Goal: Contribute content: Contribute content

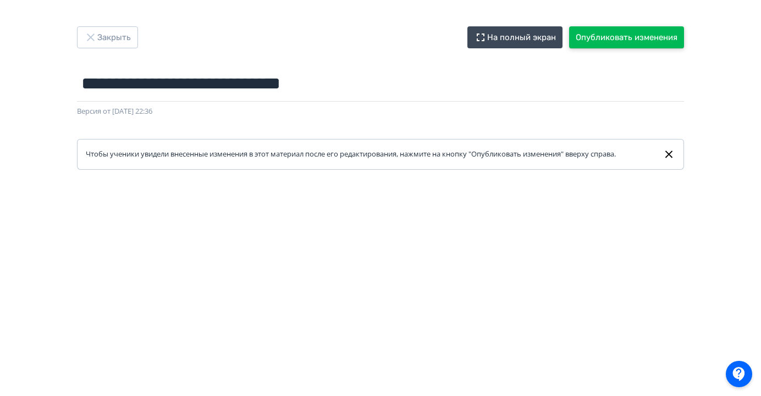
click at [648, 37] on button "Опубликовать изменения" at bounding box center [626, 37] width 115 height 22
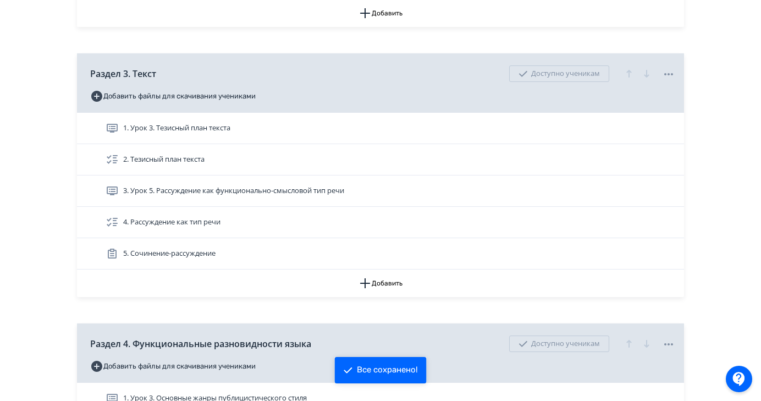
scroll to position [314, 0]
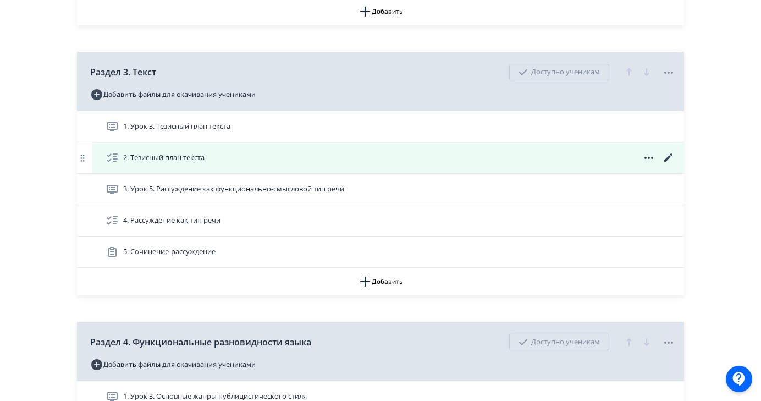
click at [286, 162] on div "2. Тезисный план текста" at bounding box center [390, 157] width 569 height 13
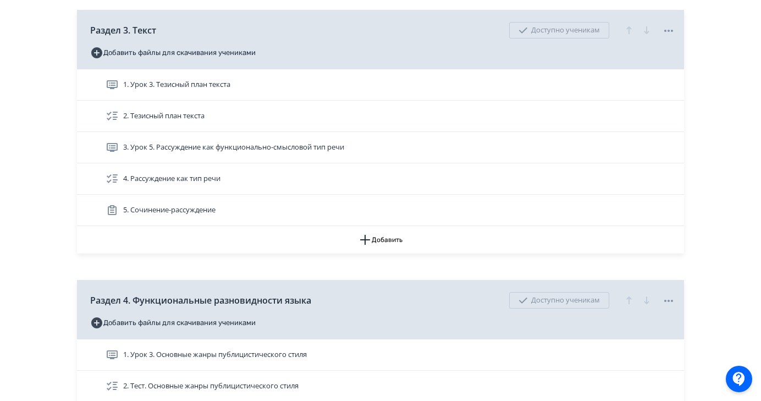
scroll to position [357, 0]
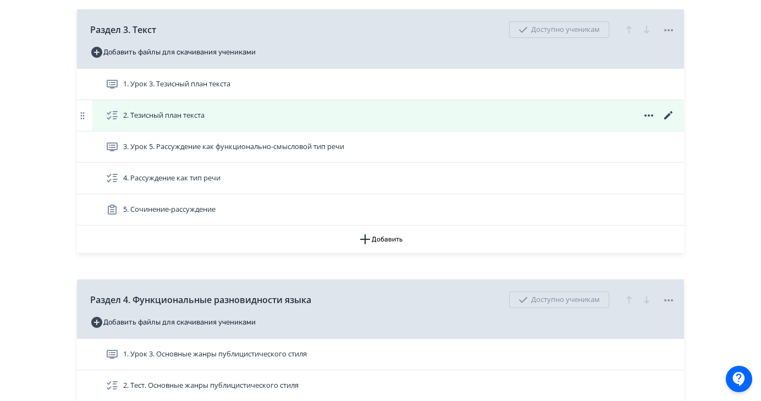
click at [668, 115] on icon at bounding box center [668, 115] width 8 height 8
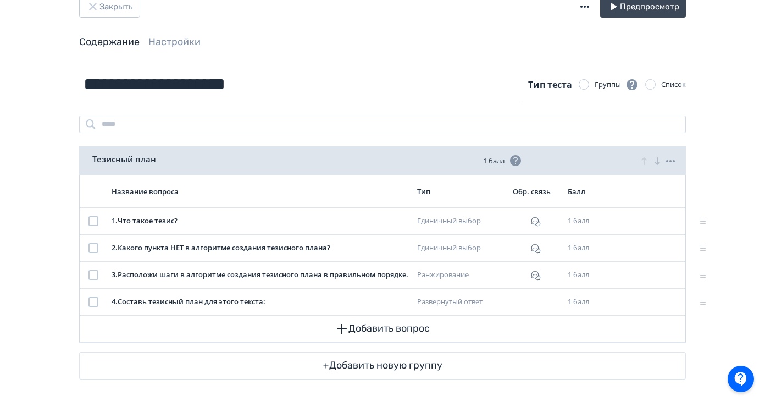
scroll to position [36, 0]
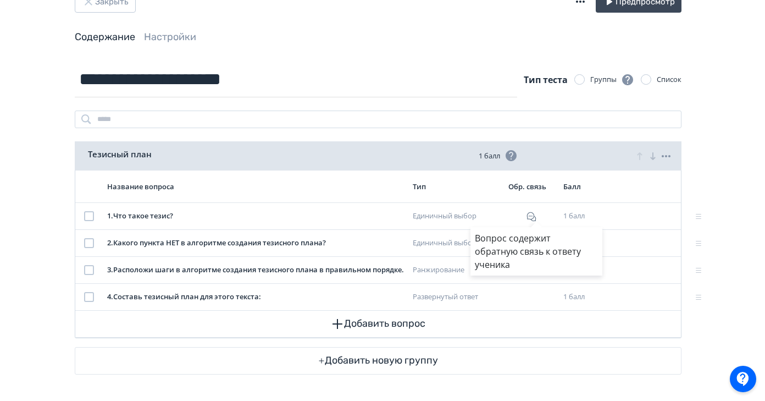
click at [533, 217] on div "Вопрос содержит обратную связь к ответу ученика" at bounding box center [536, 215] width 10 height 11
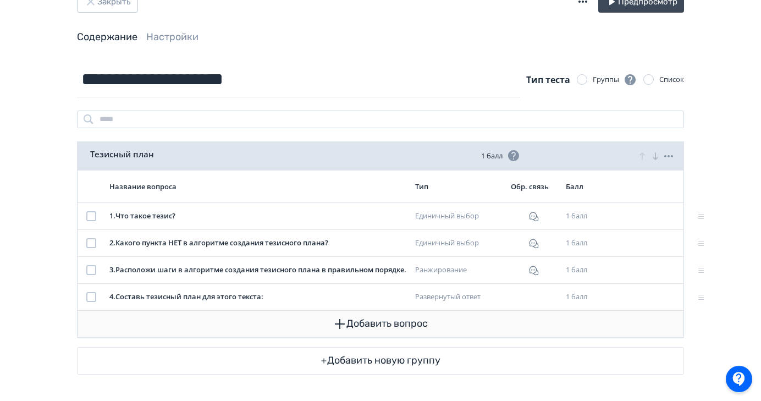
click at [390, 323] on button "Добавить вопрос" at bounding box center [380, 324] width 588 height 26
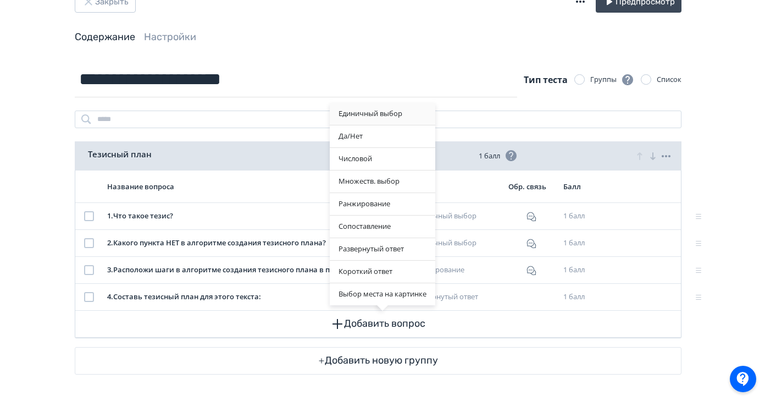
click at [403, 116] on div "Единичный выбор" at bounding box center [383, 114] width 106 height 22
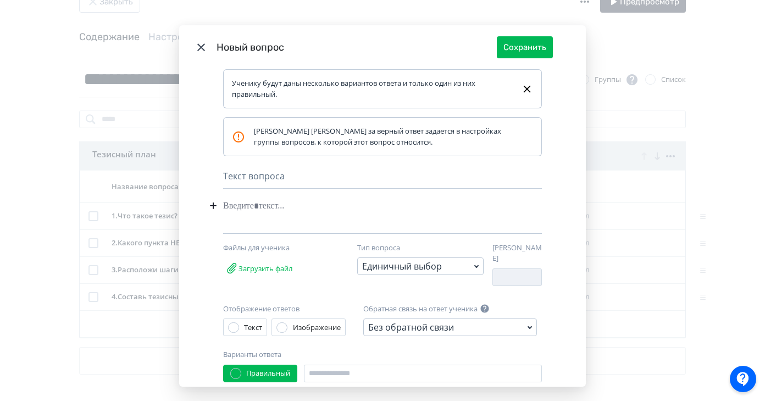
click at [251, 207] on div "Modal" at bounding box center [365, 205] width 285 height 21
paste div "Modal"
drag, startPoint x: 391, startPoint y: 207, endPoint x: 341, endPoint y: 207, distance: 50.6
click at [341, 207] on div "**********" at bounding box center [363, 205] width 281 height 21
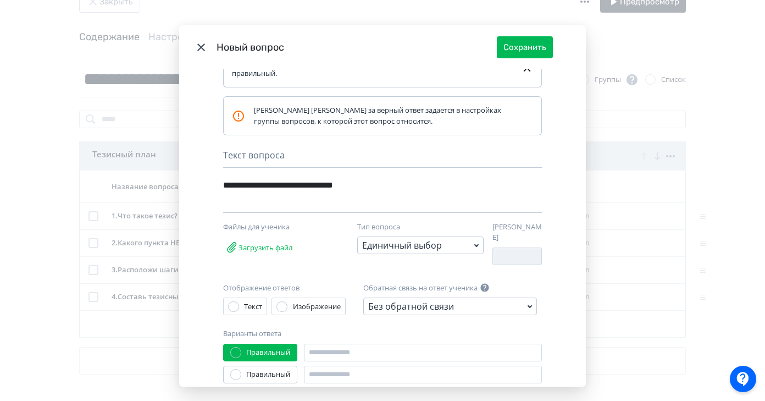
scroll to position [86, 0]
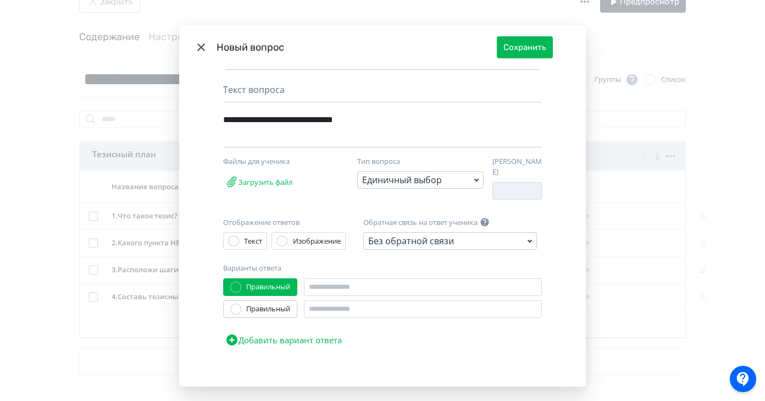
click at [518, 232] on div "Без обратной связи" at bounding box center [450, 241] width 174 height 18
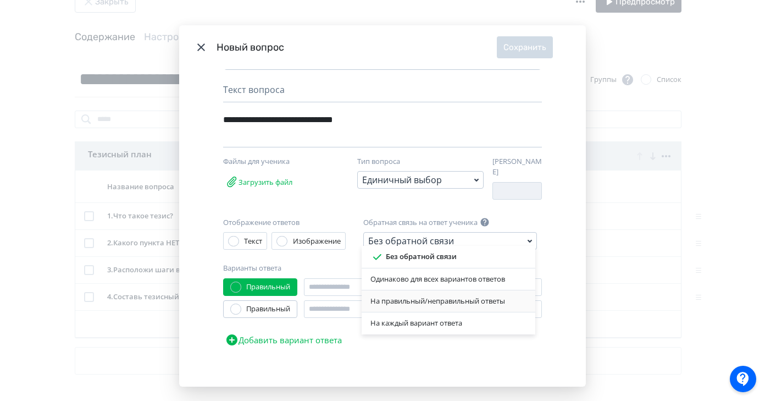
click at [465, 301] on div "На правильный/неправильный ответы" at bounding box center [448, 301] width 156 height 11
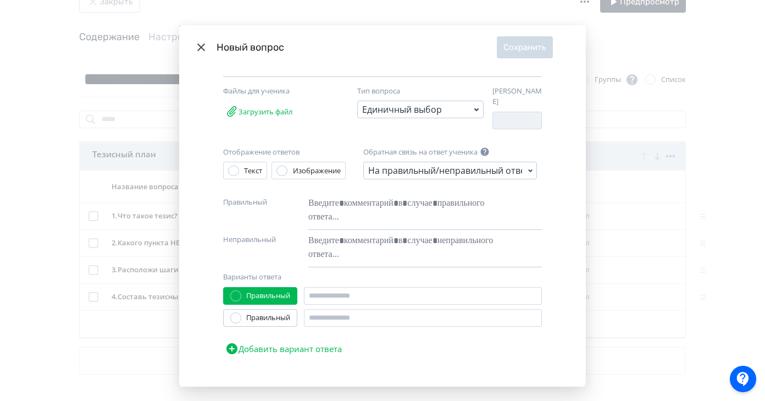
scroll to position [165, 0]
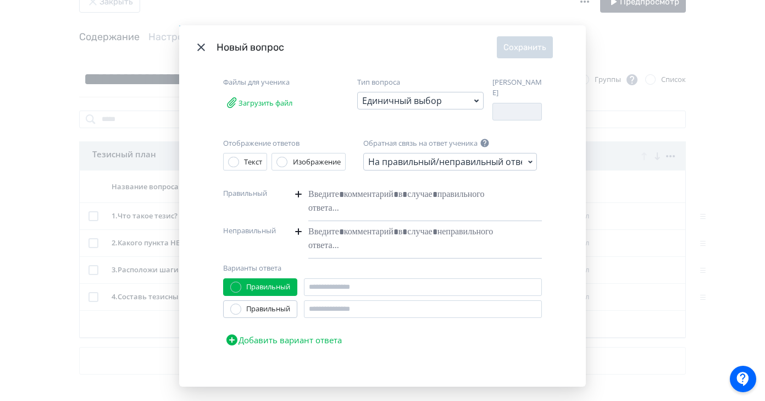
click at [321, 190] on div "Modal" at bounding box center [408, 201] width 200 height 35
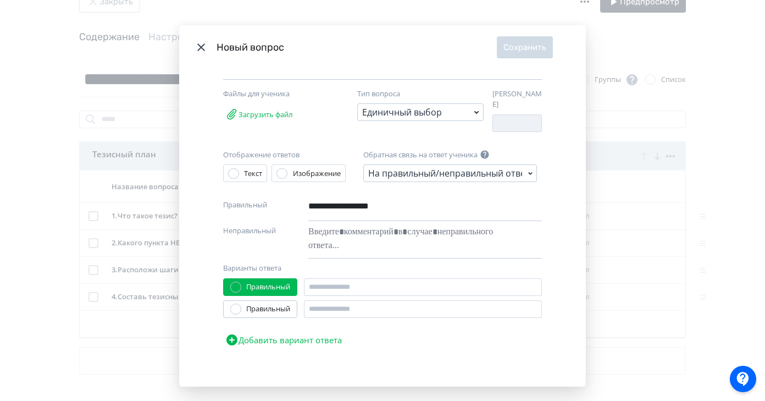
click at [327, 228] on div "Modal" at bounding box center [408, 238] width 200 height 35
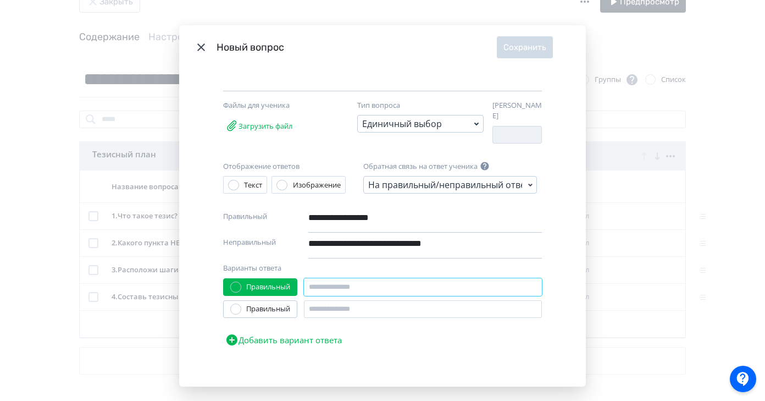
click at [336, 278] on input "Modal" at bounding box center [423, 287] width 238 height 18
click at [323, 283] on input "Modal" at bounding box center [423, 287] width 238 height 18
paste input "**********"
type input "**********"
click at [335, 304] on input "Modal" at bounding box center [423, 309] width 238 height 18
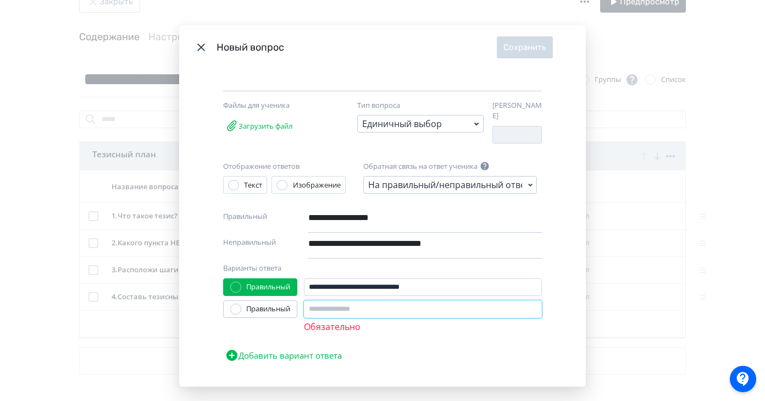
click at [324, 306] on input "Modal" at bounding box center [423, 309] width 238 height 18
paste input "**********"
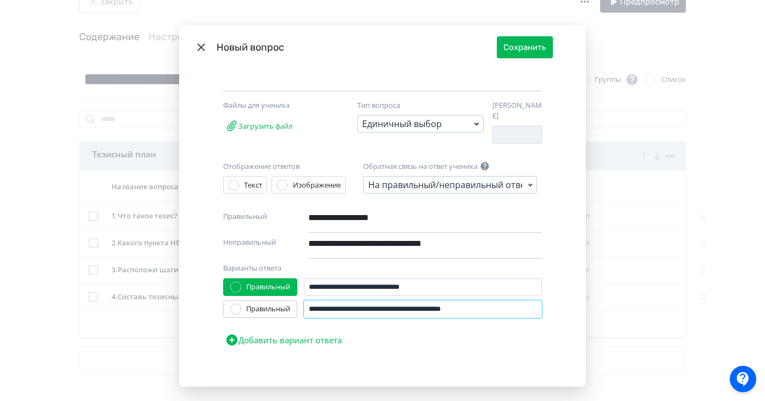
type input "**********"
click at [235, 304] on div "Modal" at bounding box center [235, 308] width 11 height 11
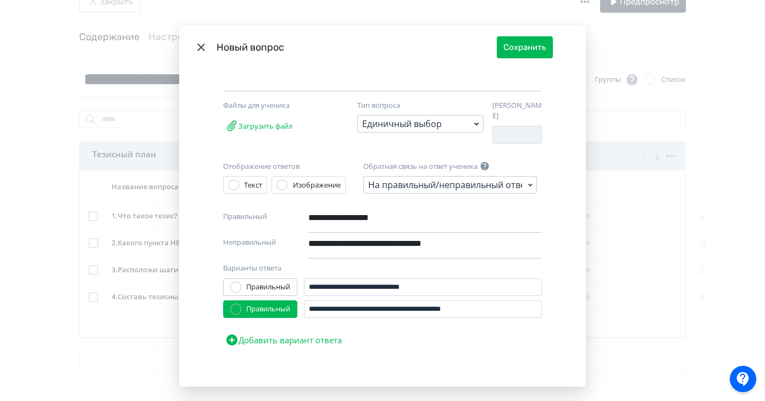
click at [288, 331] on button "Добавить вариант ответа" at bounding box center [283, 340] width 121 height 22
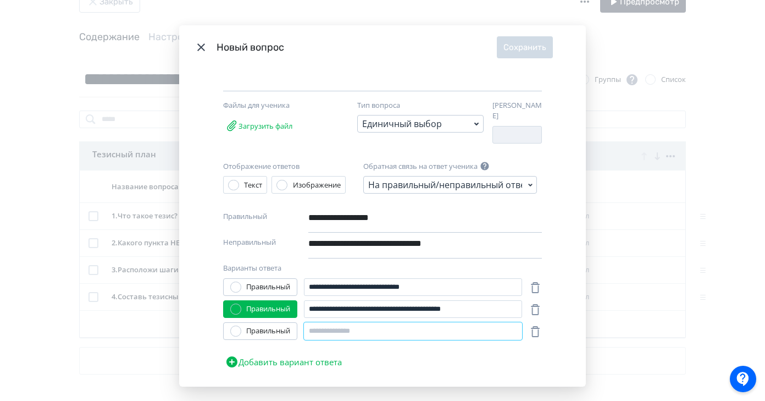
click at [328, 326] on input "Modal" at bounding box center [413, 331] width 218 height 18
paste input "**********"
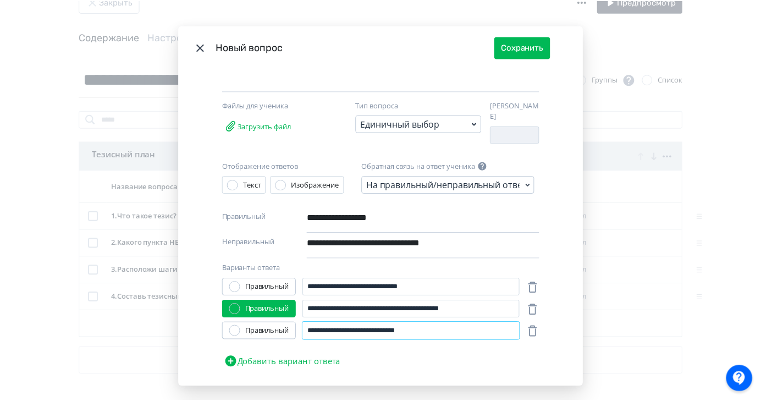
scroll to position [164, 0]
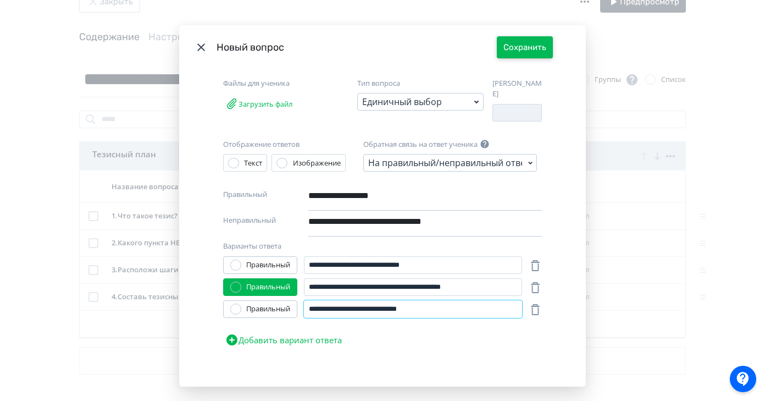
type input "**********"
click at [535, 51] on button "Сохранить" at bounding box center [525, 47] width 56 height 22
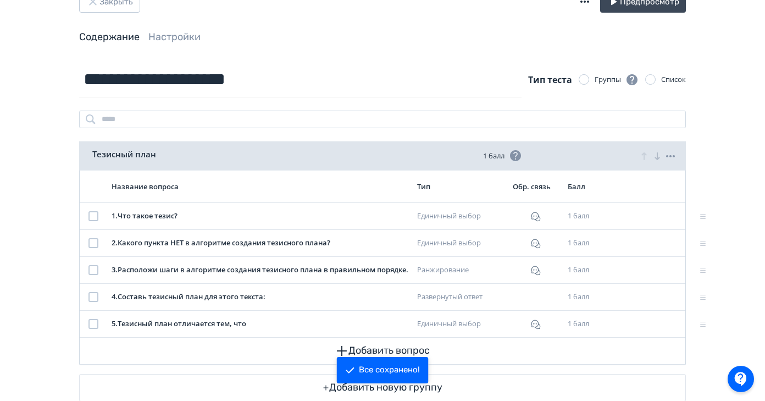
scroll to position [63, 0]
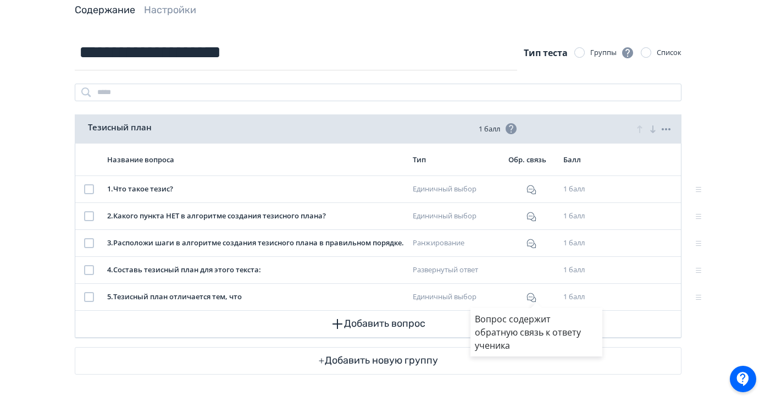
click at [394, 327] on div "Вопрос содержит обратную связь к ответу ученика" at bounding box center [382, 200] width 765 height 401
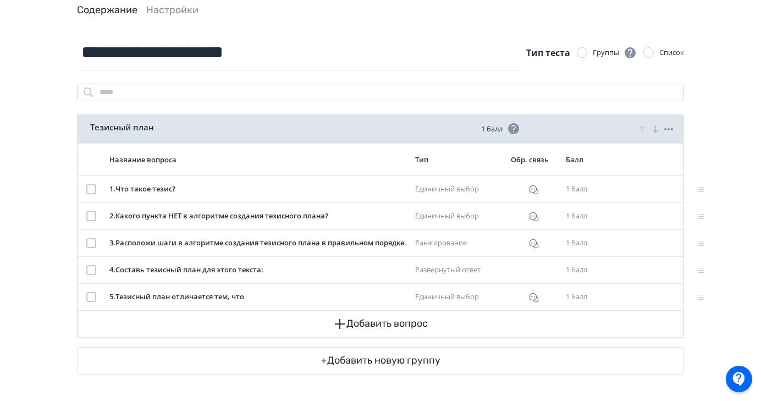
click at [394, 327] on button "Добавить вопрос" at bounding box center [380, 324] width 588 height 26
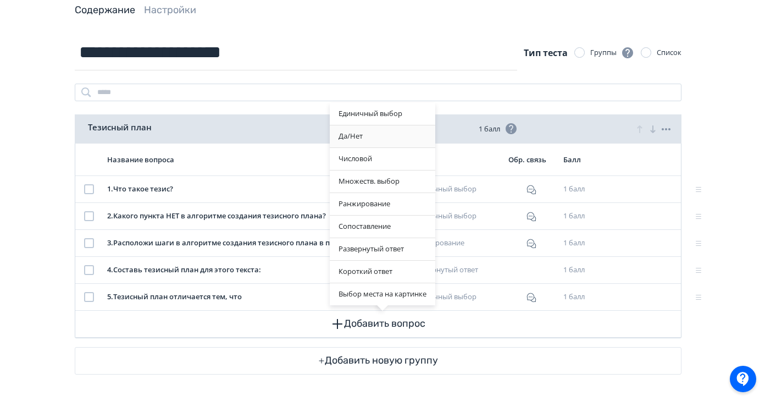
click at [373, 136] on div "Да/Нет" at bounding box center [383, 136] width 106 height 22
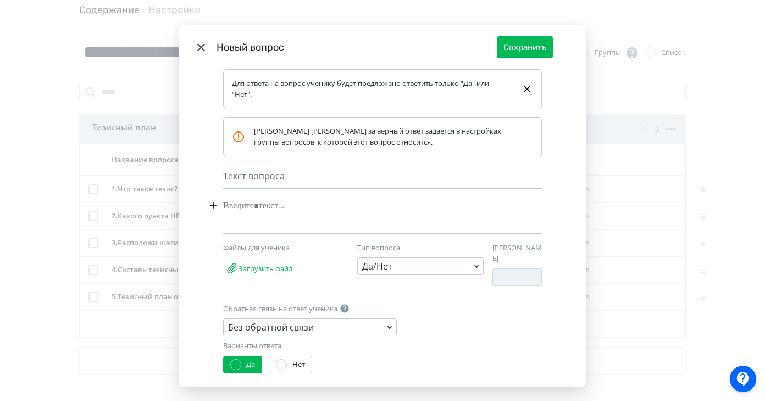
click at [263, 204] on div "Modal" at bounding box center [365, 205] width 285 height 21
paste div "Modal"
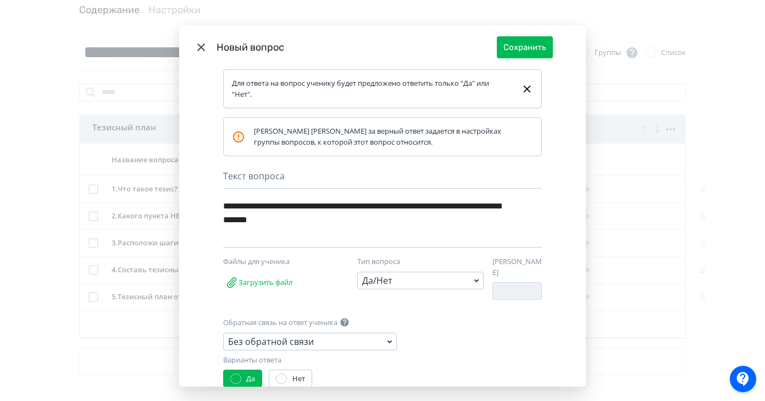
scroll to position [27, 0]
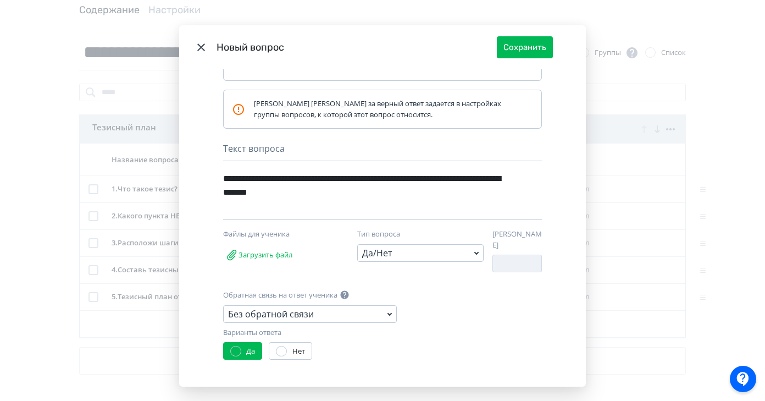
click at [376, 308] on div "Без обратной связи" at bounding box center [310, 314] width 174 height 18
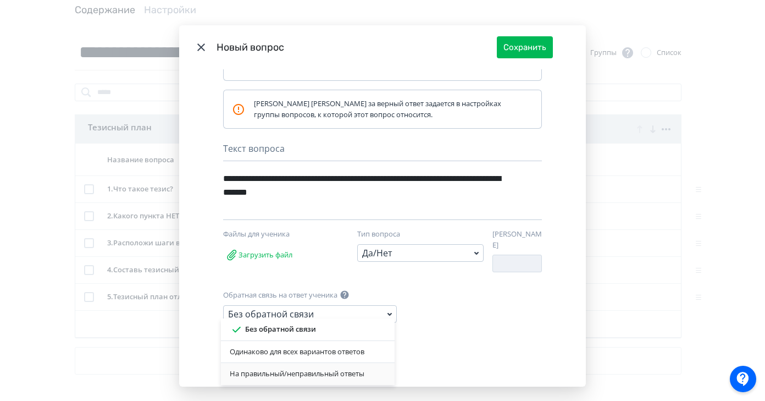
click at [342, 374] on div "На правильный/неправильный ответы" at bounding box center [308, 373] width 156 height 11
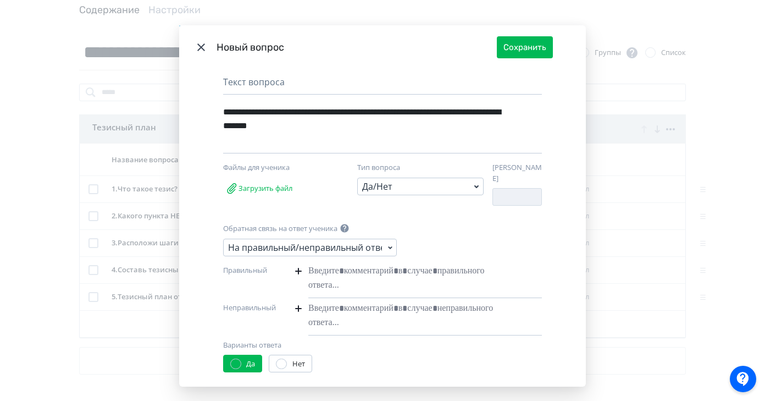
scroll to position [107, 0]
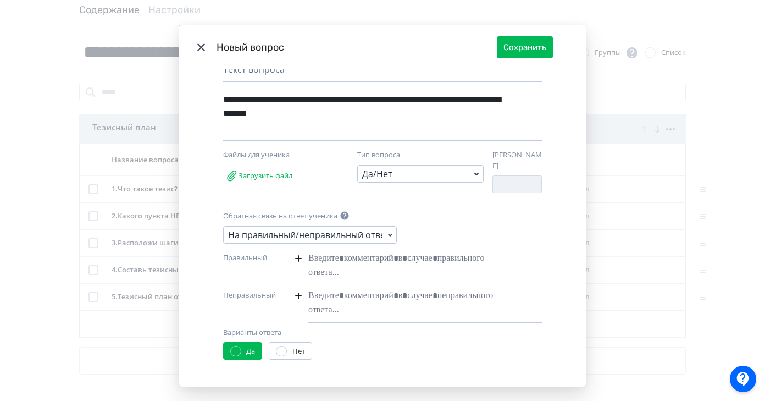
click at [332, 253] on div "Modal" at bounding box center [408, 265] width 200 height 35
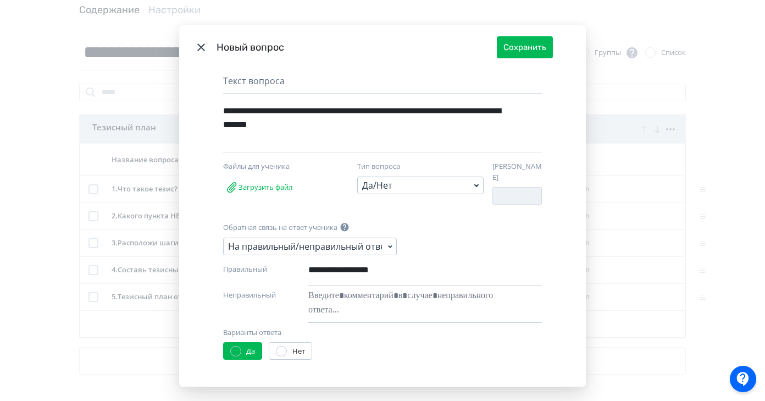
click at [349, 292] on div "Modal" at bounding box center [408, 302] width 200 height 35
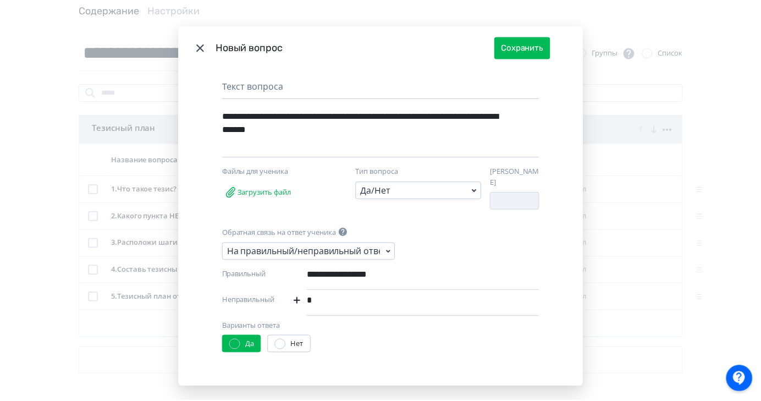
scroll to position [84, 0]
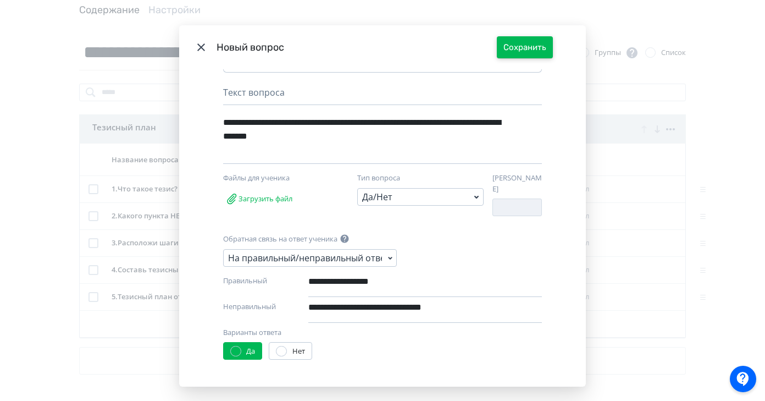
click at [523, 54] on button "Сохранить" at bounding box center [525, 47] width 56 height 22
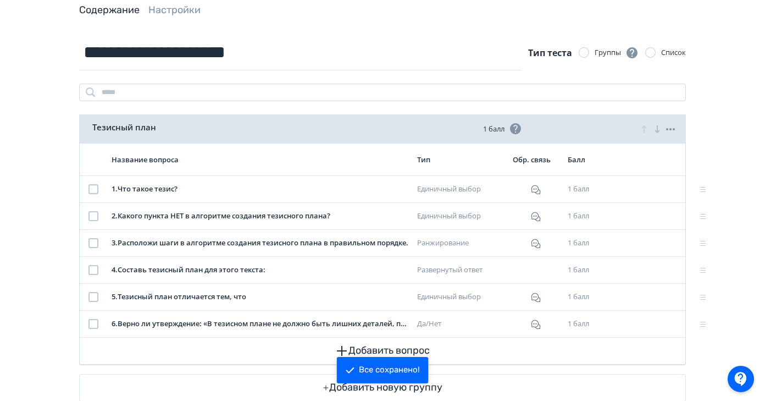
scroll to position [90, 0]
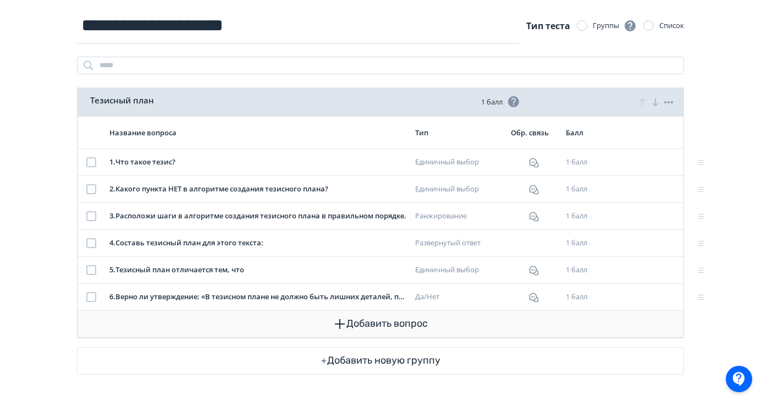
click at [386, 318] on button "Добавить вопрос" at bounding box center [380, 324] width 588 height 26
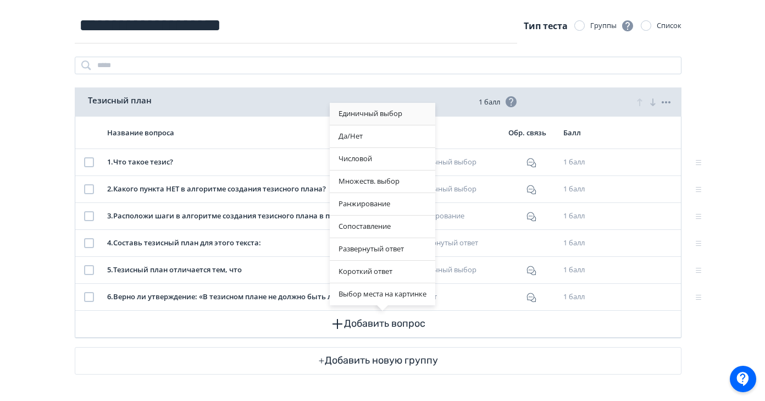
click at [395, 118] on div "Единичный выбор" at bounding box center [383, 114] width 106 height 22
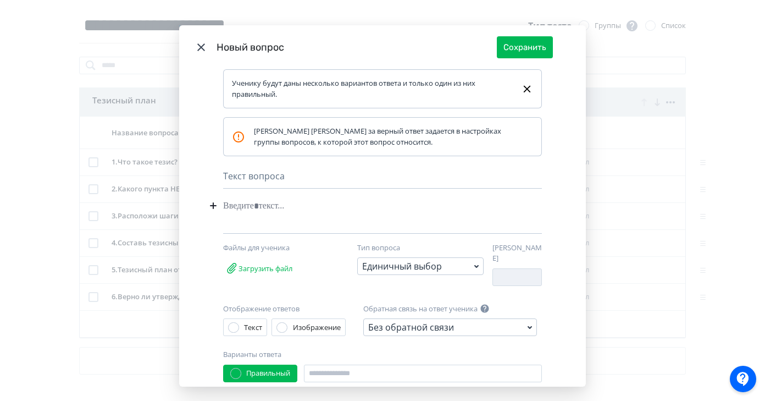
click at [250, 209] on div "Modal" at bounding box center [365, 205] width 285 height 21
paste div "Modal"
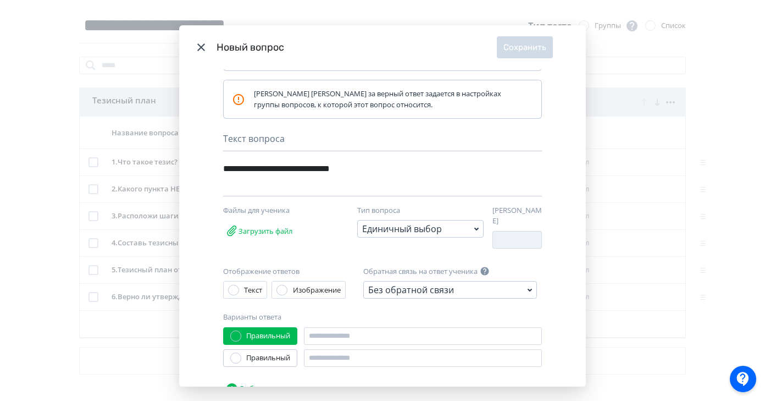
scroll to position [86, 0]
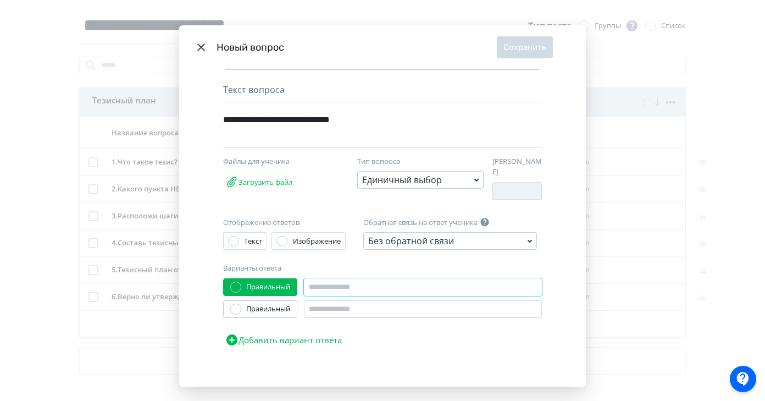
click at [354, 280] on input "Modal" at bounding box center [423, 287] width 238 height 18
paste input "**********"
type input "**********"
click at [333, 300] on input "Modal" at bounding box center [423, 309] width 238 height 18
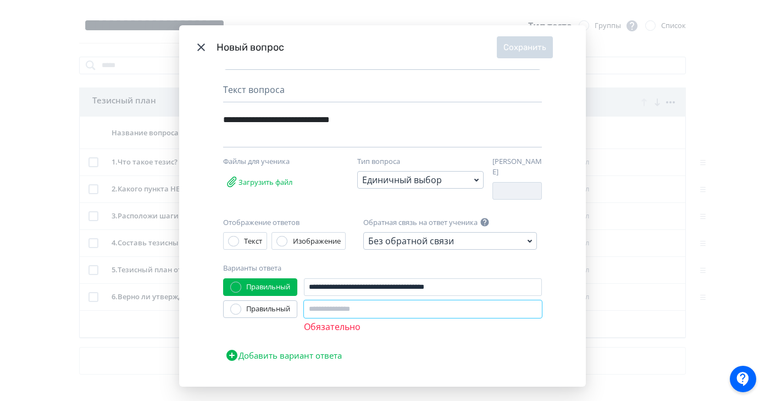
click at [328, 305] on input "Modal" at bounding box center [423, 309] width 238 height 18
paste input "**********"
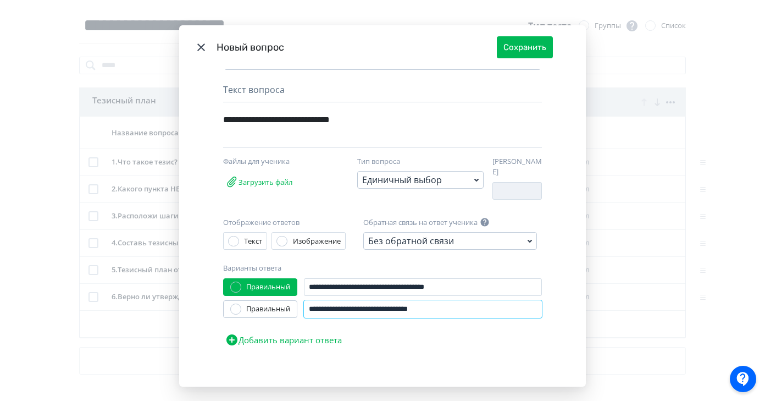
type input "**********"
click at [273, 303] on div "Правильный" at bounding box center [268, 308] width 44 height 11
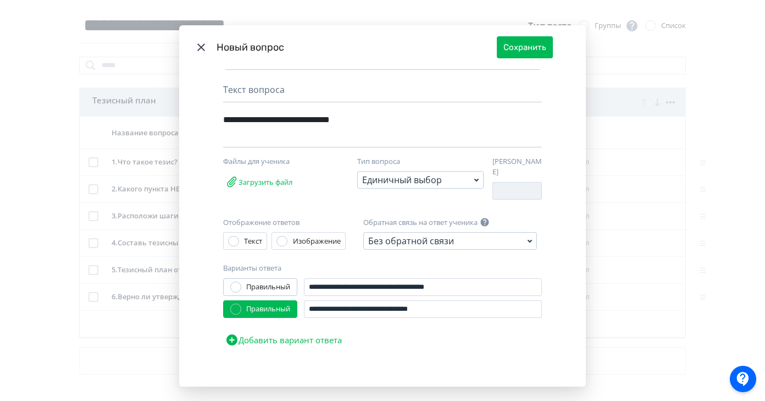
click at [300, 337] on button "Добавить вариант ответа" at bounding box center [283, 340] width 121 height 22
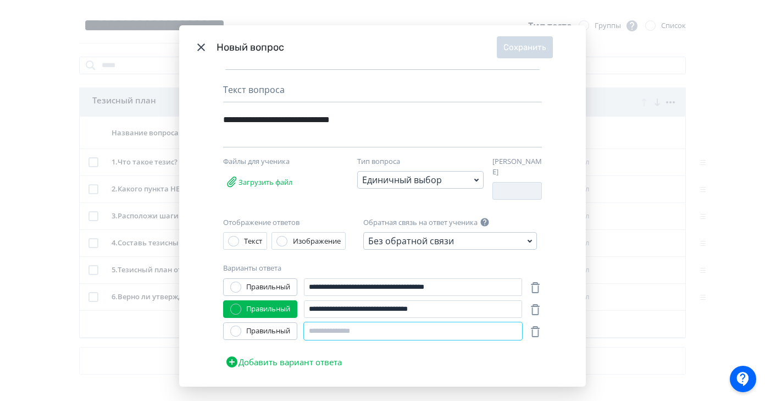
click at [333, 328] on input "Modal" at bounding box center [413, 331] width 218 height 18
paste input "**********"
type input "**********"
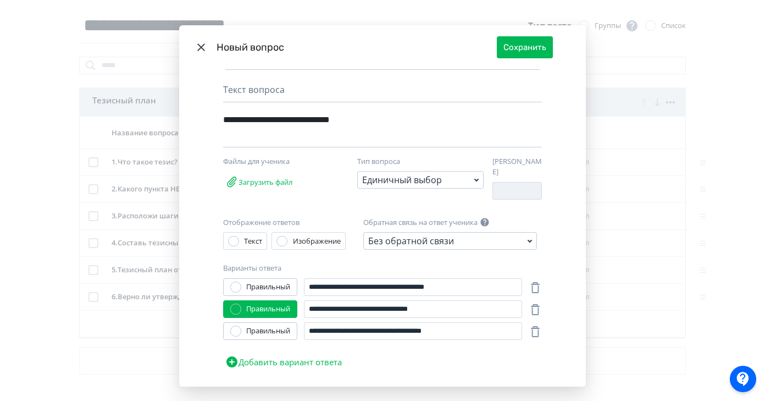
click at [453, 236] on div "Без обратной связи" at bounding box center [450, 241] width 174 height 18
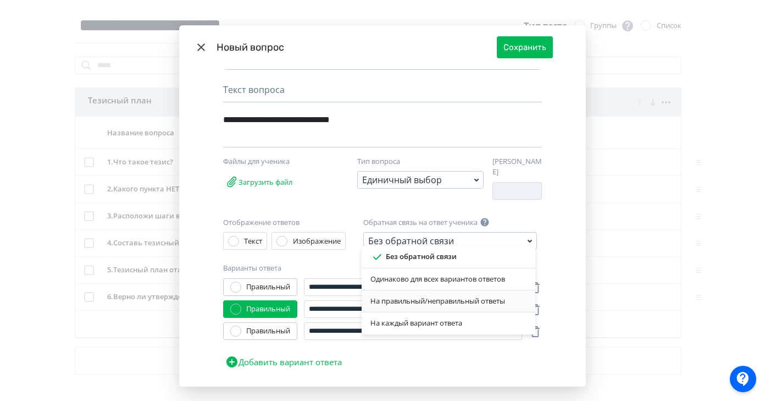
click at [431, 305] on div "На правильный/неправильный ответы" at bounding box center [448, 301] width 156 height 11
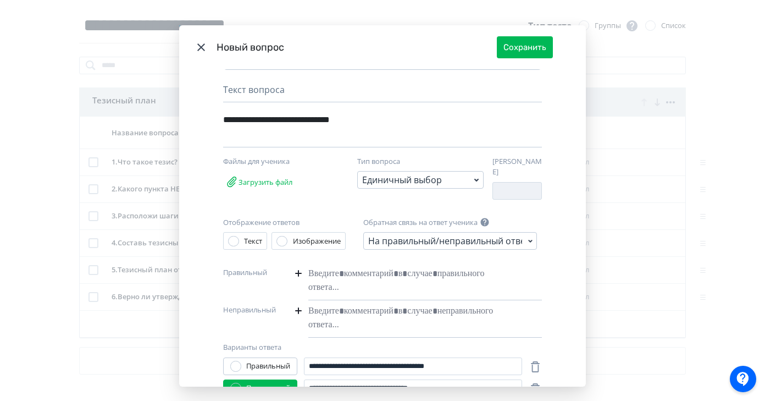
click at [329, 272] on div "Modal" at bounding box center [408, 280] width 200 height 35
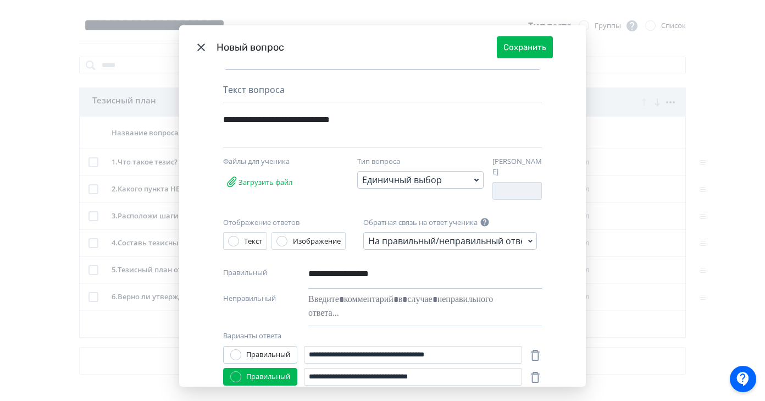
click at [338, 296] on div "Modal" at bounding box center [408, 306] width 200 height 35
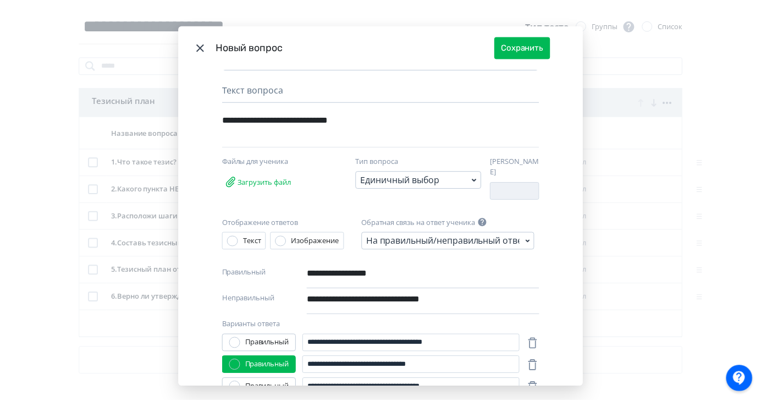
scroll to position [164, 0]
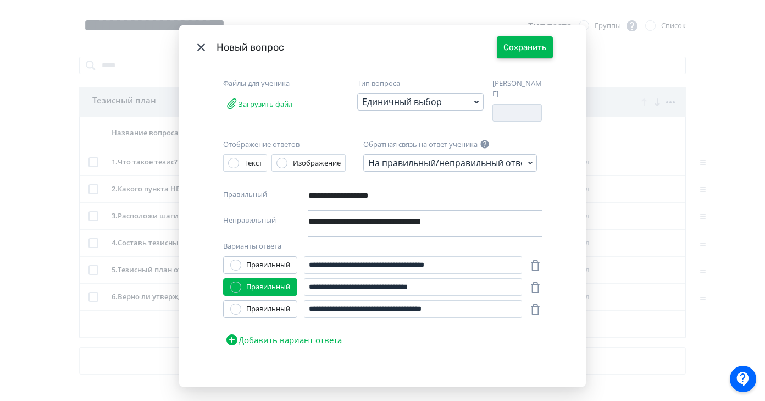
click at [539, 49] on button "Сохранить" at bounding box center [525, 47] width 56 height 22
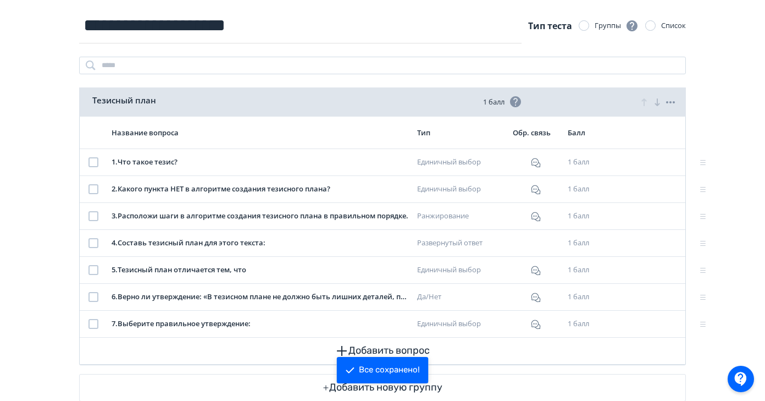
scroll to position [117, 0]
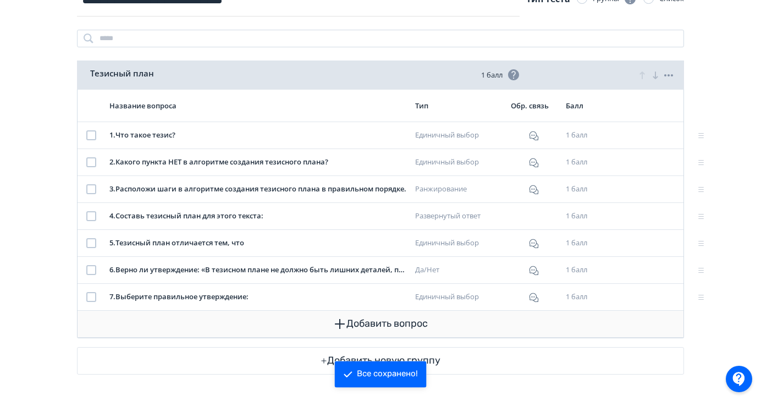
click at [415, 323] on button "Добавить вопрос" at bounding box center [380, 324] width 588 height 26
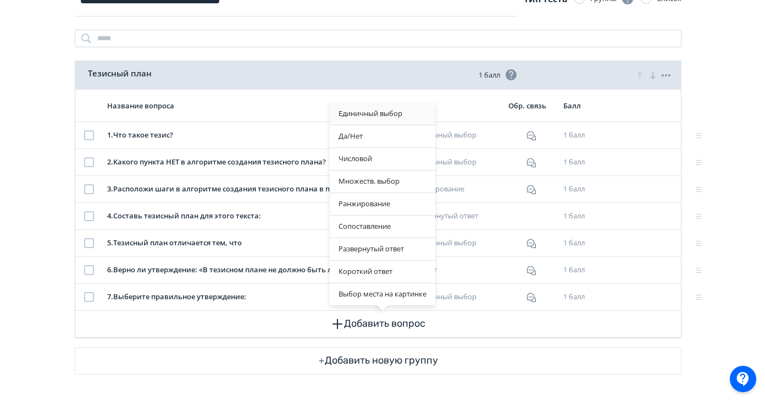
click at [411, 113] on div "Единичный выбор" at bounding box center [383, 114] width 106 height 22
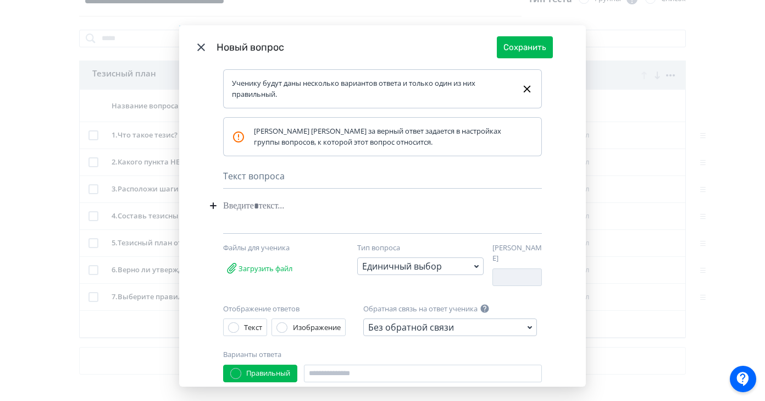
click at [243, 208] on div "Modal" at bounding box center [365, 205] width 285 height 21
click at [235, 206] on div "Modal" at bounding box center [365, 205] width 285 height 21
paste div "Modal"
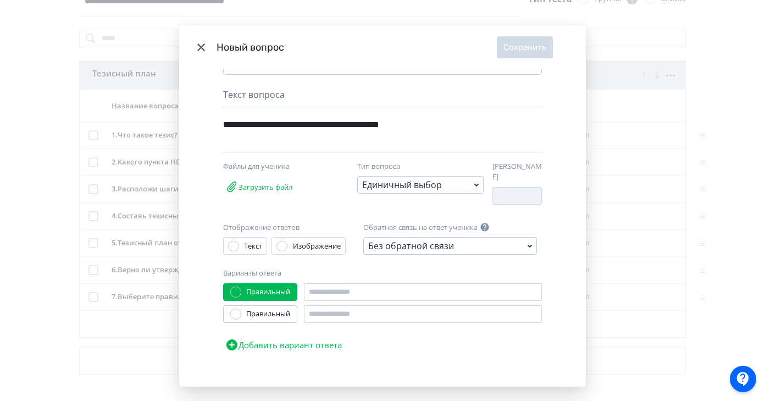
scroll to position [86, 0]
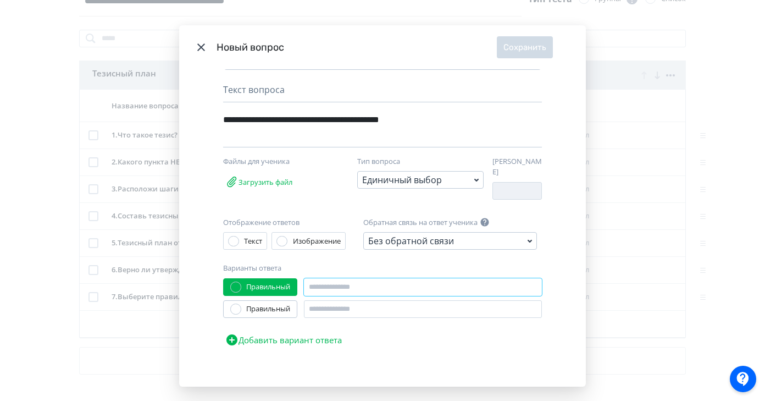
click at [334, 282] on input "Modal" at bounding box center [423, 287] width 238 height 18
type input "****"
click at [343, 306] on input "Modal" at bounding box center [423, 309] width 238 height 18
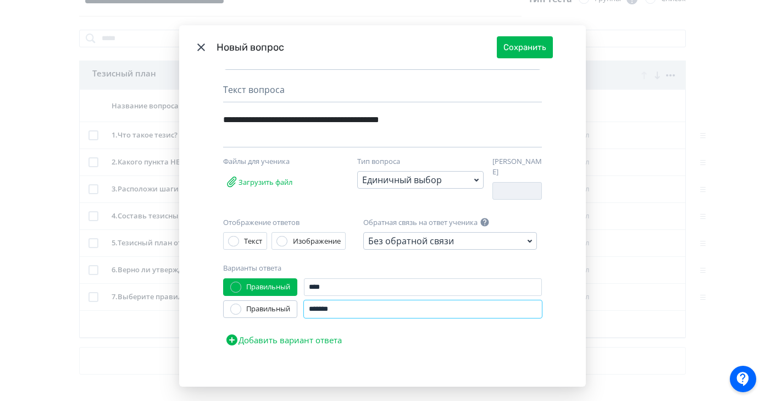
type input "*******"
click at [311, 331] on button "Добавить вариант ответа" at bounding box center [283, 340] width 121 height 22
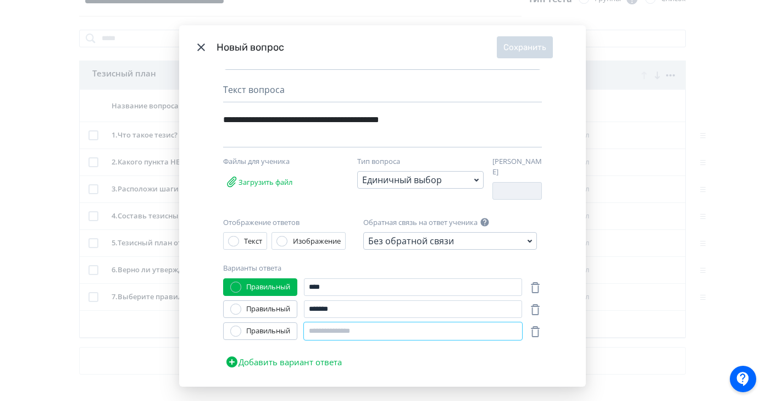
click at [333, 327] on input "Modal" at bounding box center [413, 331] width 218 height 18
type input "*"
type input "**********"
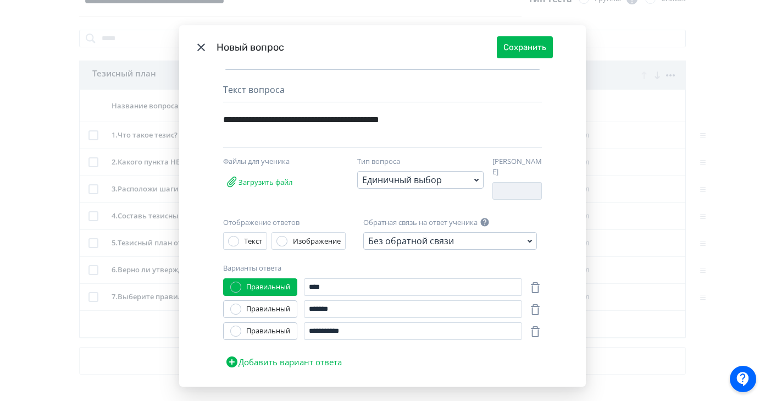
click at [461, 232] on div "Без обратной связи" at bounding box center [450, 241] width 174 height 18
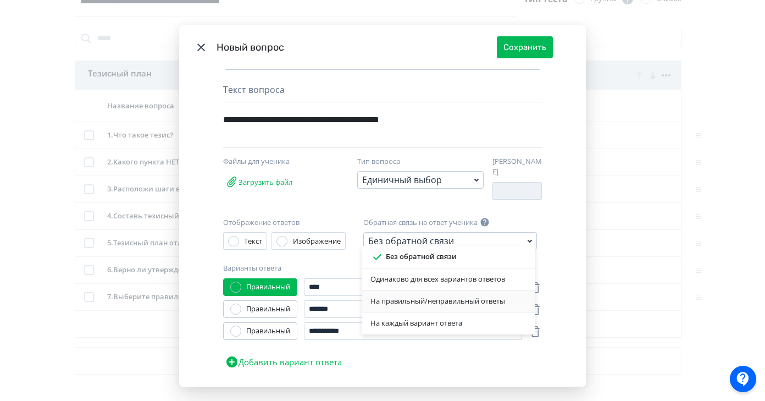
click at [437, 305] on div "На правильный/неправильный ответы" at bounding box center [448, 301] width 156 height 11
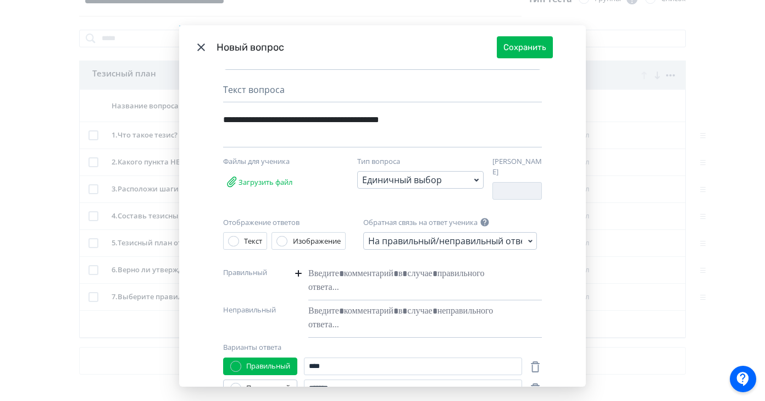
click at [318, 266] on div "Modal" at bounding box center [408, 280] width 200 height 35
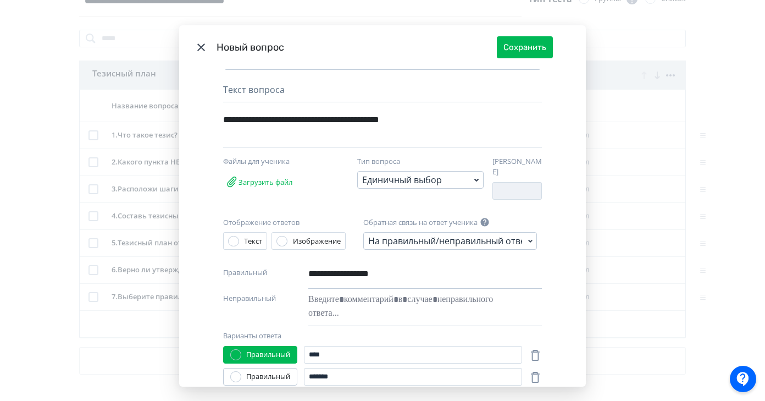
click at [342, 296] on div "Modal" at bounding box center [408, 306] width 200 height 35
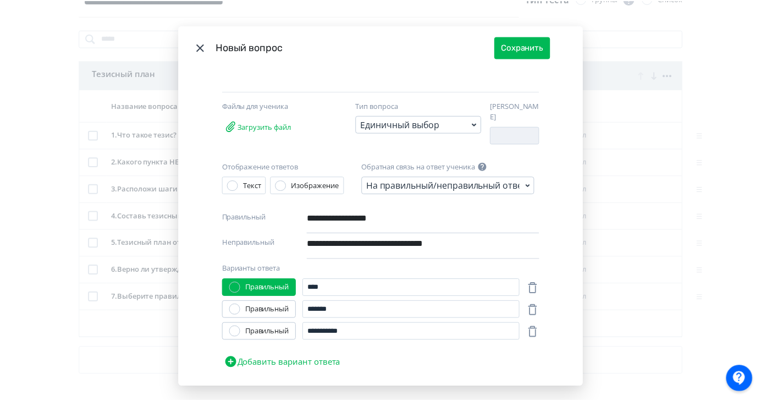
scroll to position [164, 0]
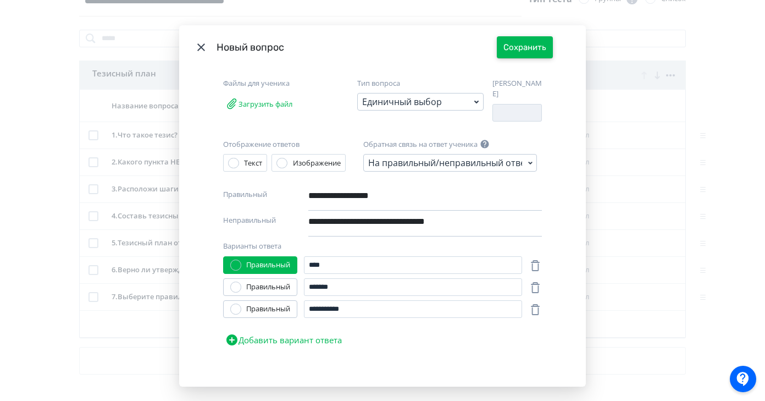
click at [537, 50] on button "Сохранить" at bounding box center [525, 47] width 56 height 22
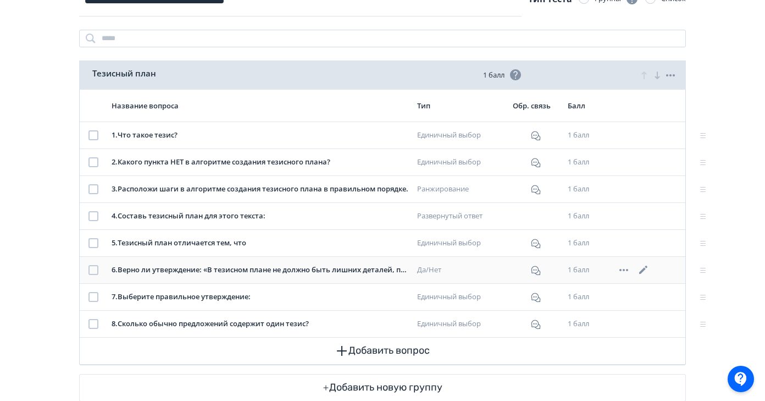
scroll to position [143, 0]
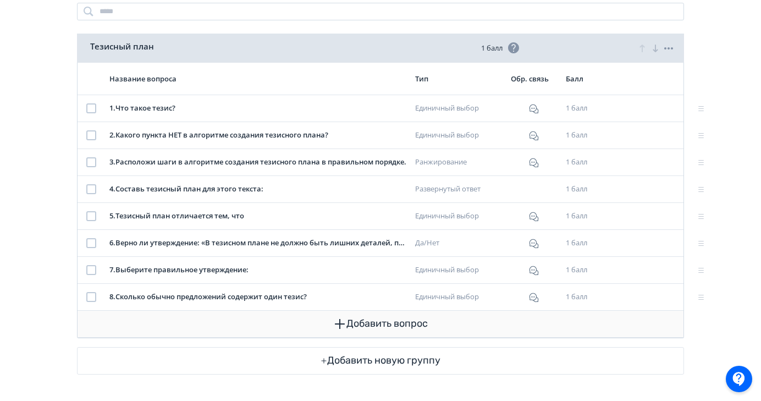
click at [393, 319] on button "Добавить вопрос" at bounding box center [380, 324] width 588 height 26
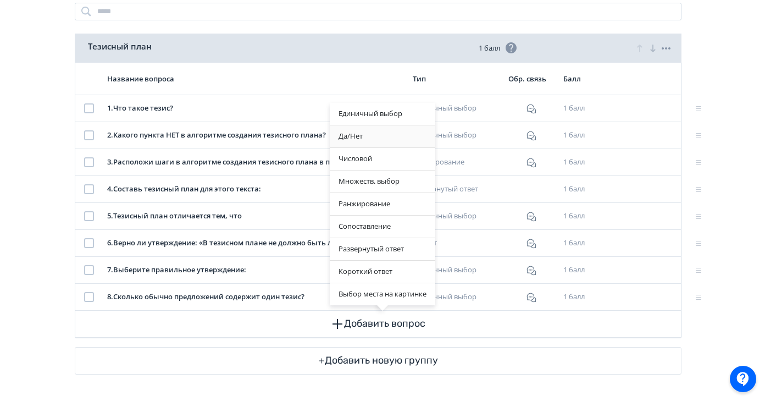
click at [379, 136] on div "Да/Нет" at bounding box center [383, 136] width 106 height 22
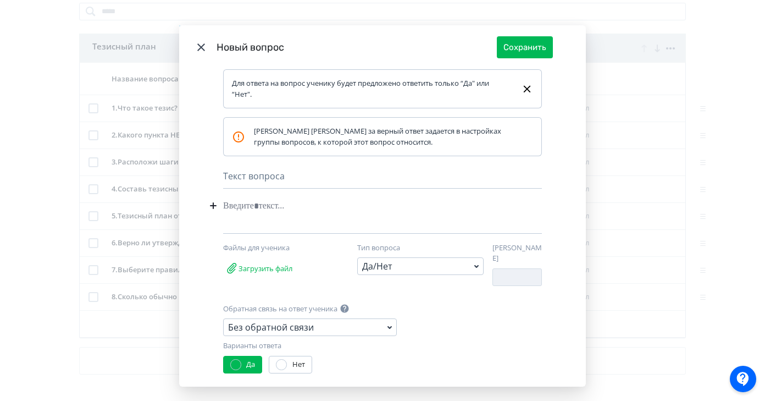
click at [242, 203] on div "Modal" at bounding box center [365, 205] width 285 height 21
paste div "Modal"
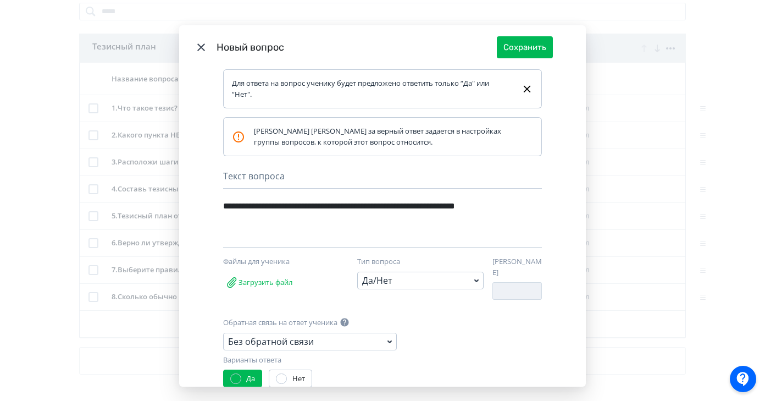
scroll to position [27, 0]
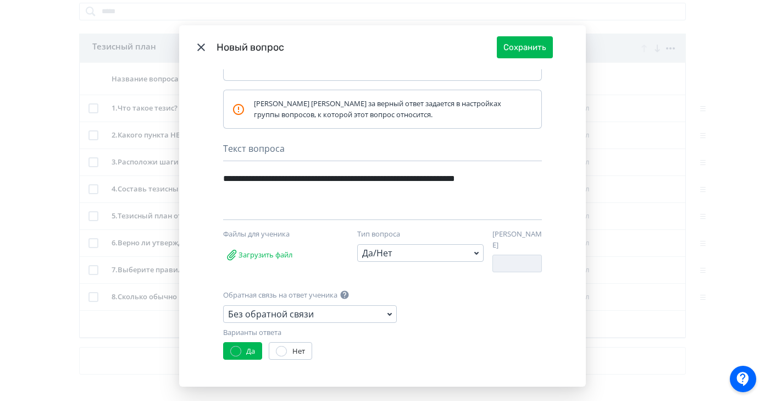
click at [388, 307] on icon "Modal" at bounding box center [389, 313] width 13 height 13
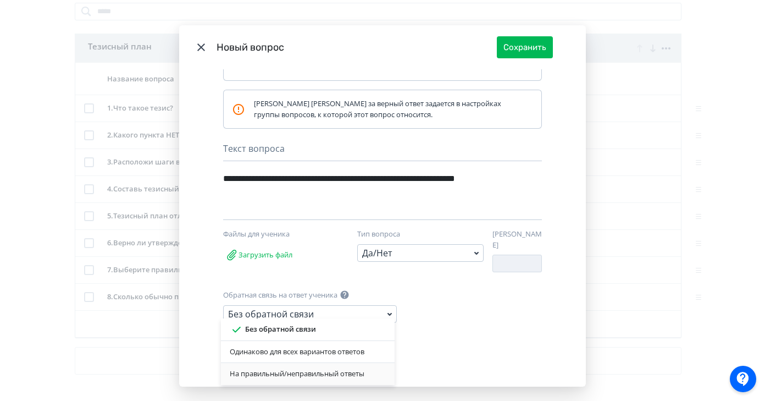
click at [340, 374] on div "На правильный/неправильный ответы" at bounding box center [308, 373] width 156 height 11
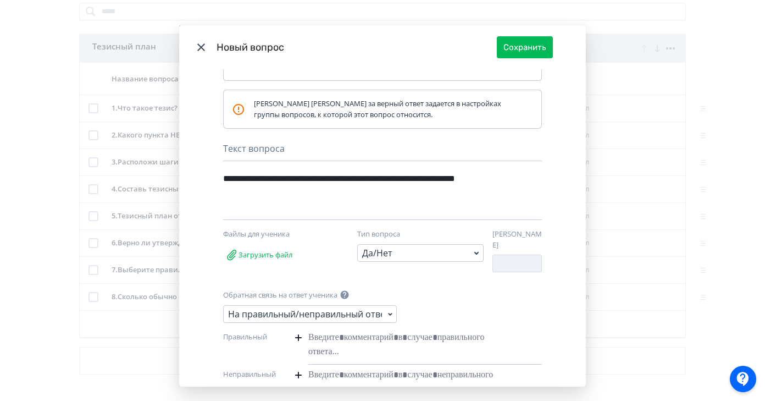
click at [335, 330] on div "Modal" at bounding box center [408, 344] width 200 height 35
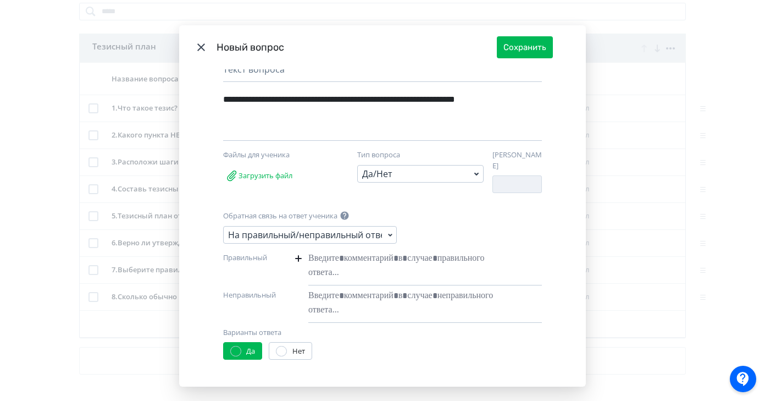
scroll to position [95, 0]
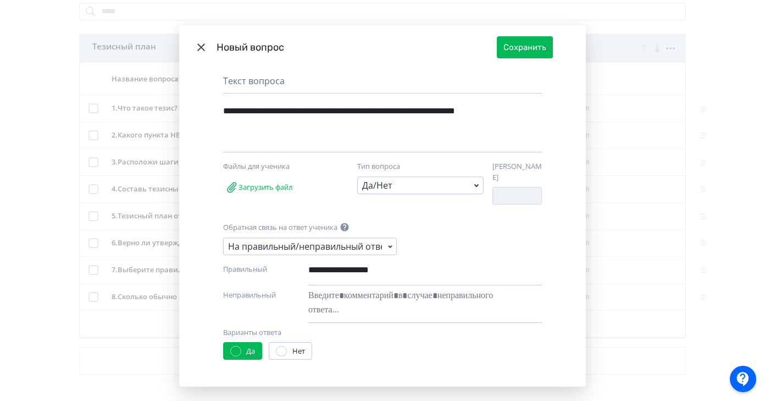
click at [329, 290] on div "Modal" at bounding box center [408, 302] width 200 height 35
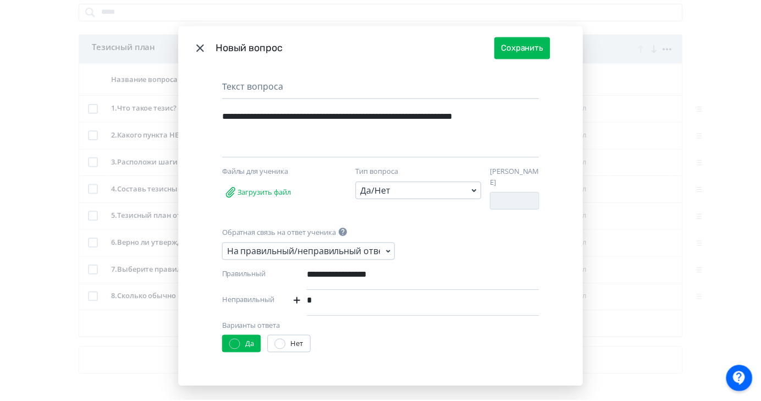
scroll to position [84, 0]
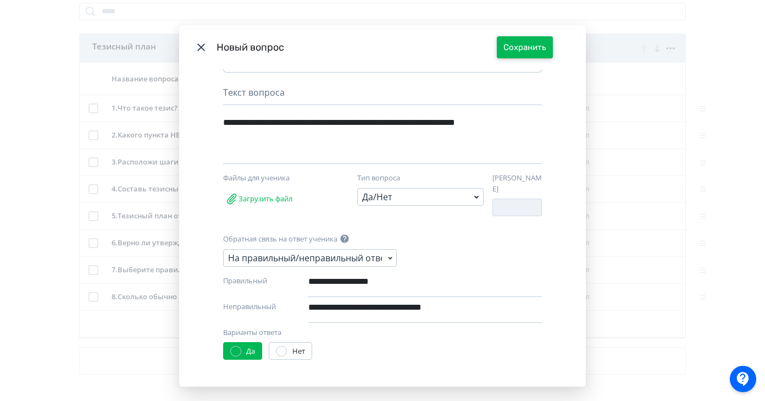
click at [514, 44] on button "Сохранить" at bounding box center [525, 47] width 56 height 22
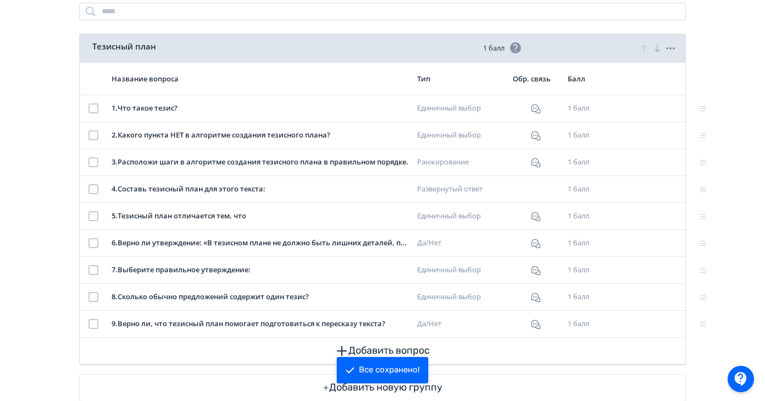
scroll to position [170, 0]
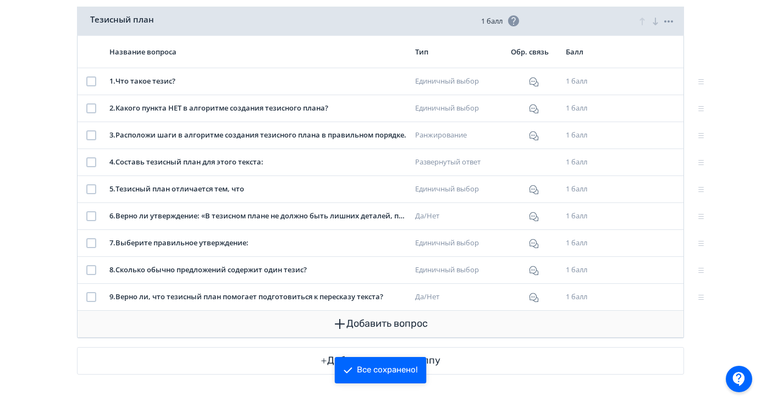
click at [426, 328] on button "Добавить вопрос" at bounding box center [380, 324] width 588 height 26
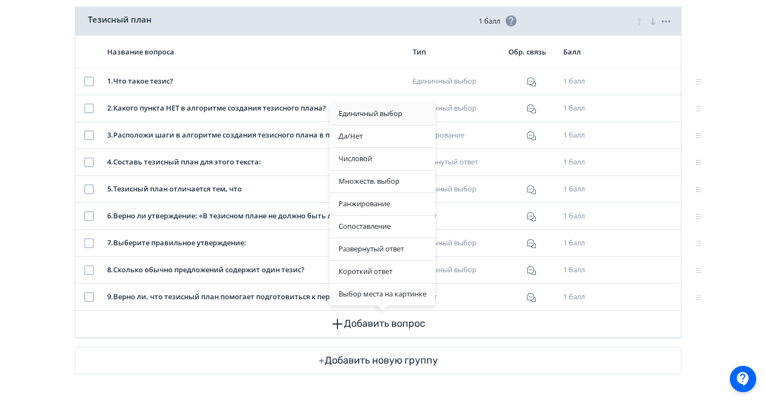
click at [378, 115] on div "Единичный выбор" at bounding box center [383, 114] width 106 height 22
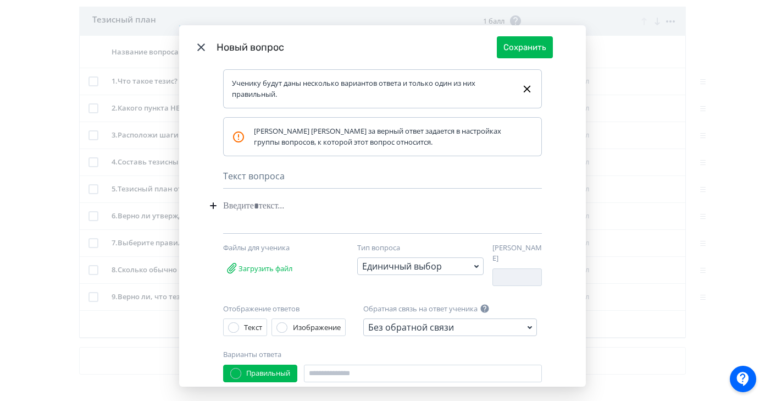
click at [251, 209] on div "Modal" at bounding box center [365, 205] width 285 height 21
paste div "Modal"
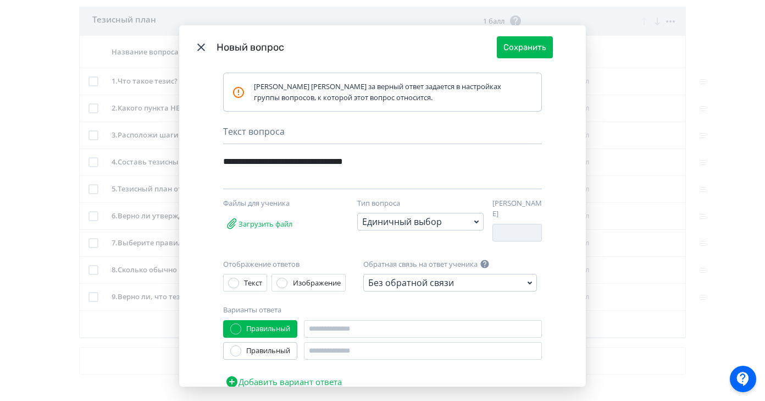
scroll to position [86, 0]
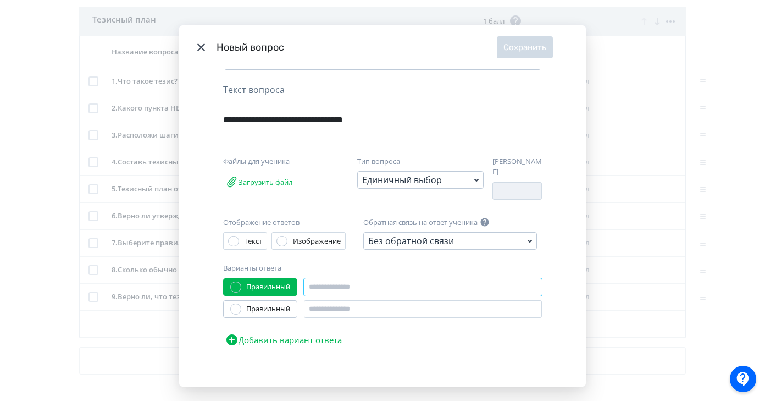
click at [324, 284] on input "Modal" at bounding box center [423, 287] width 238 height 18
paste input "**********"
type input "**********"
click at [337, 304] on input "Modal" at bounding box center [423, 309] width 238 height 18
paste input "**********"
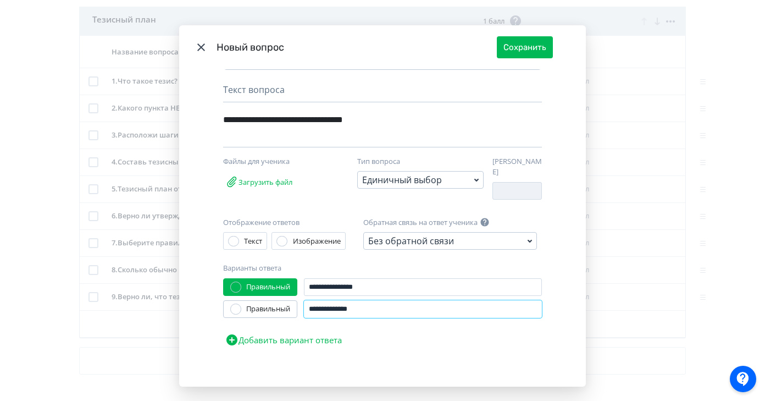
type input "**********"
click at [282, 334] on button "Добавить вариант ответа" at bounding box center [283, 340] width 121 height 22
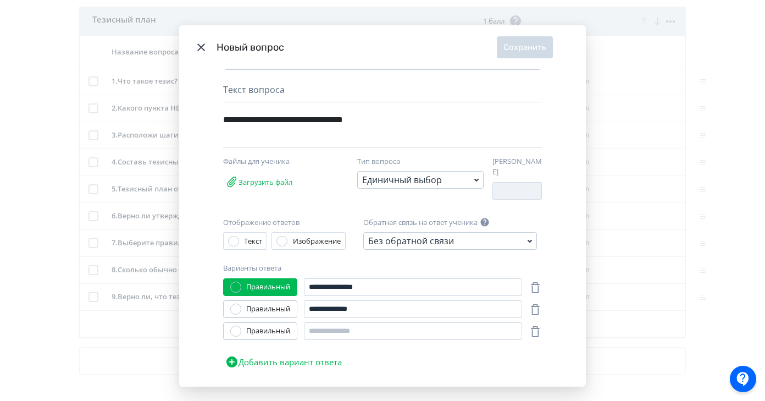
click at [275, 329] on div "Правильный" at bounding box center [268, 330] width 44 height 11
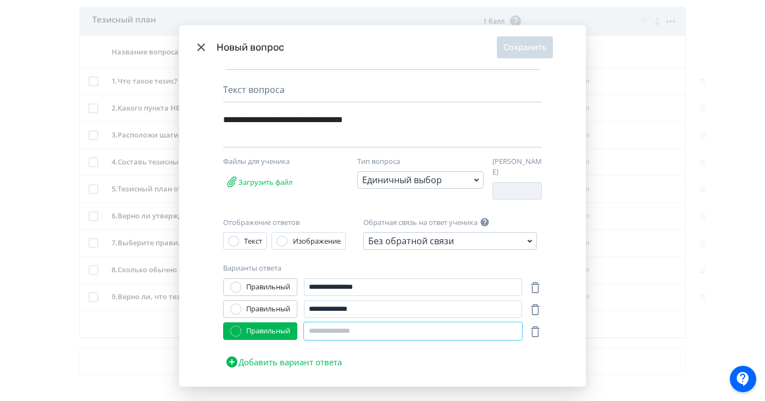
click at [329, 328] on input "Modal" at bounding box center [413, 331] width 218 height 18
paste input "**********"
type input "**********"
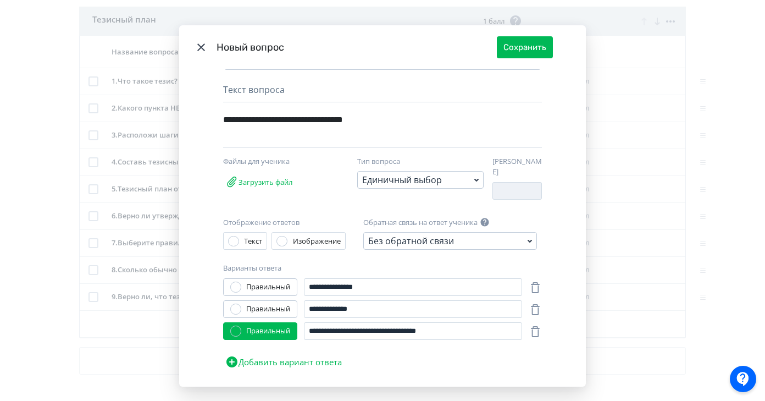
click at [464, 236] on div "Без обратной связи" at bounding box center [450, 241] width 174 height 18
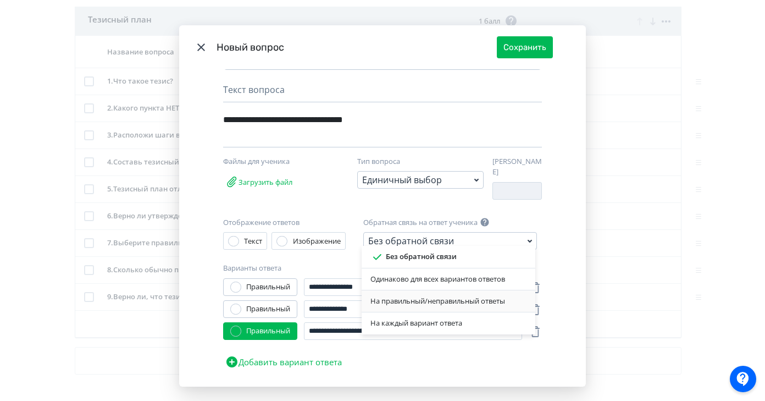
click at [435, 302] on div "На правильный/неправильный ответы" at bounding box center [448, 301] width 156 height 11
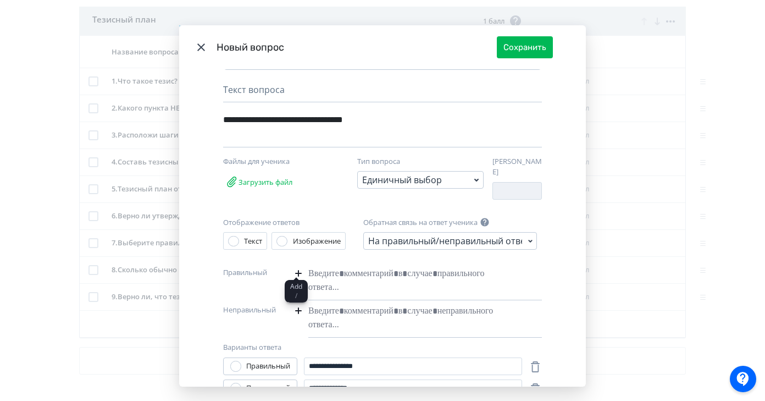
click at [297, 269] on icon "Modal" at bounding box center [298, 273] width 13 height 13
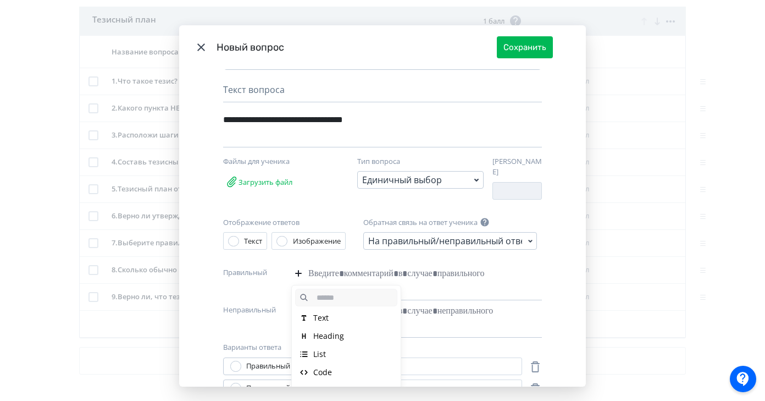
click at [390, 270] on div "Modal" at bounding box center [408, 280] width 200 height 35
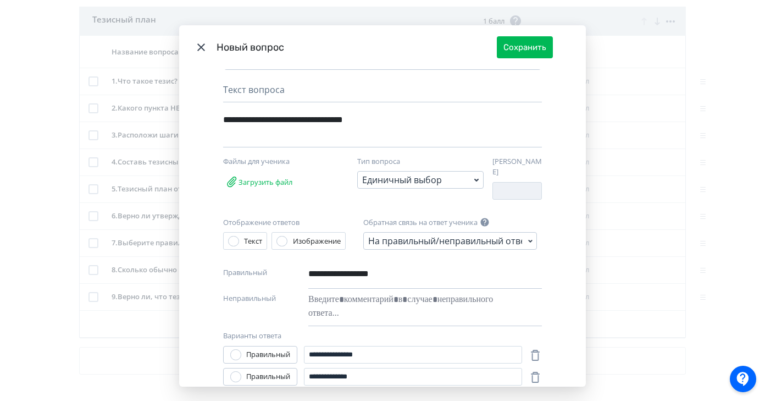
click at [361, 291] on div "Modal" at bounding box center [408, 306] width 200 height 35
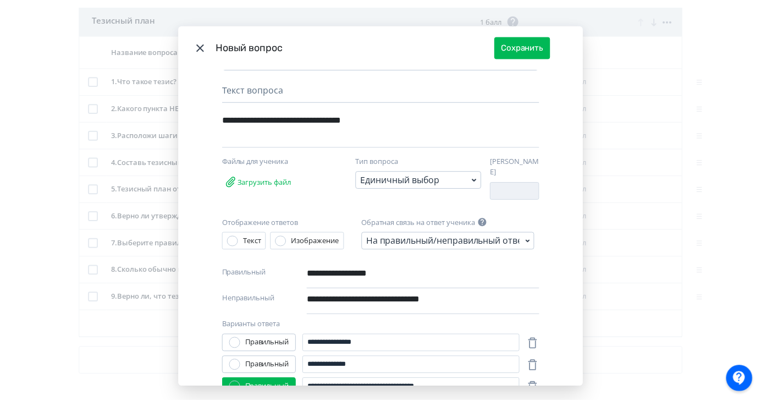
scroll to position [164, 0]
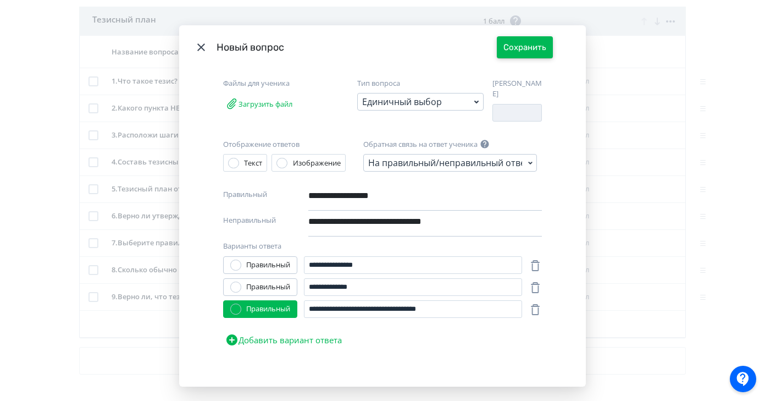
click at [538, 48] on button "Сохранить" at bounding box center [525, 47] width 56 height 22
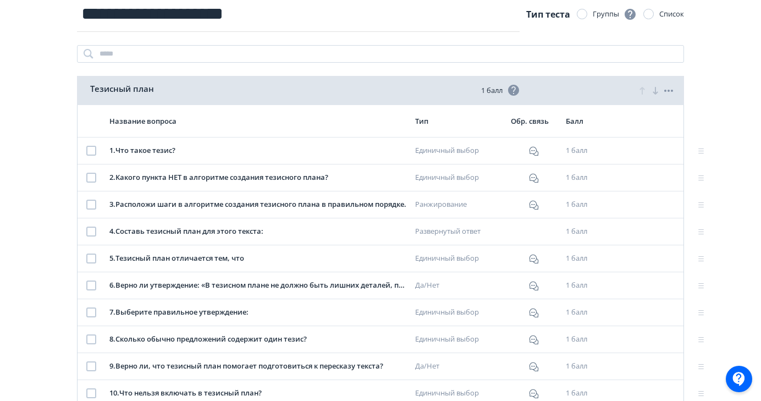
scroll to position [0, 0]
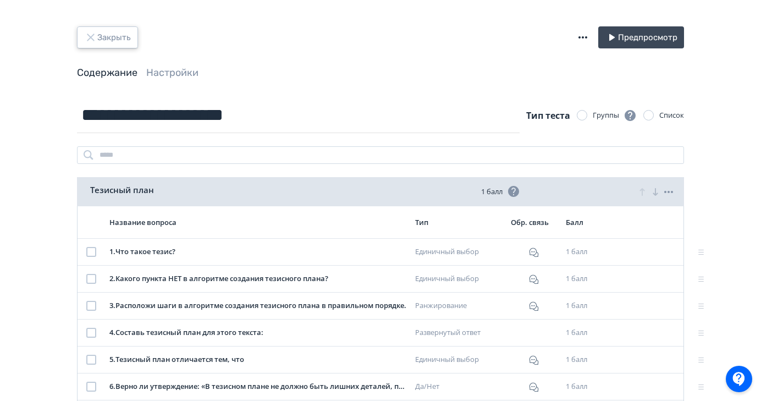
click at [119, 41] on button "Закрыть" at bounding box center [107, 37] width 61 height 22
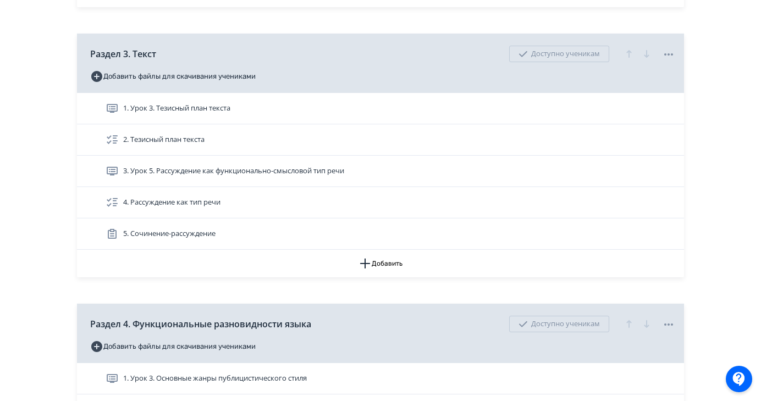
scroll to position [334, 0]
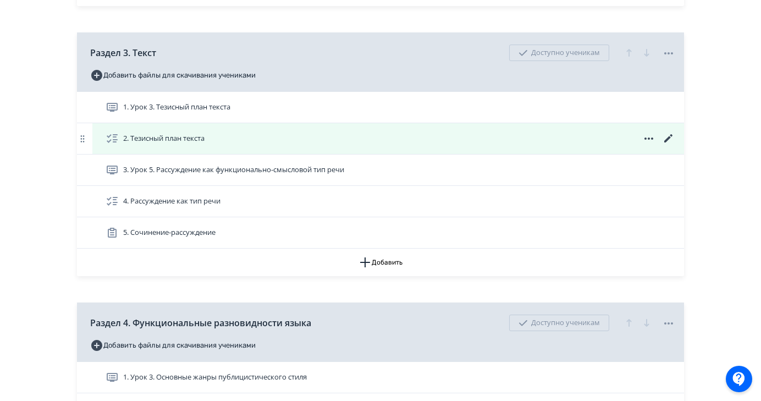
click at [606, 138] on div "2. Тезисный план текста" at bounding box center [390, 138] width 569 height 13
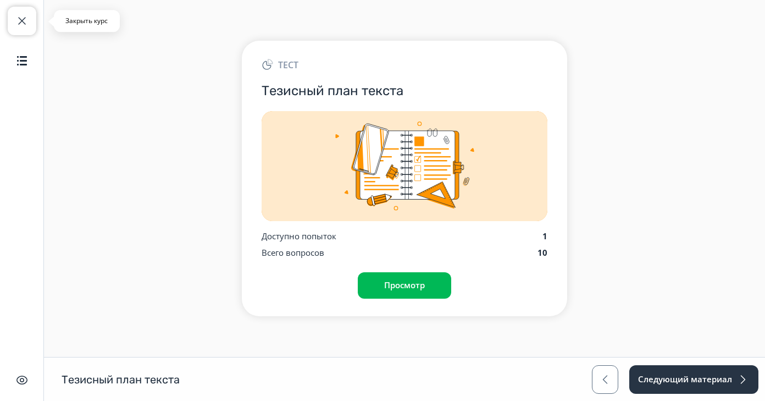
click at [18, 25] on span "button" at bounding box center [21, 20] width 13 height 13
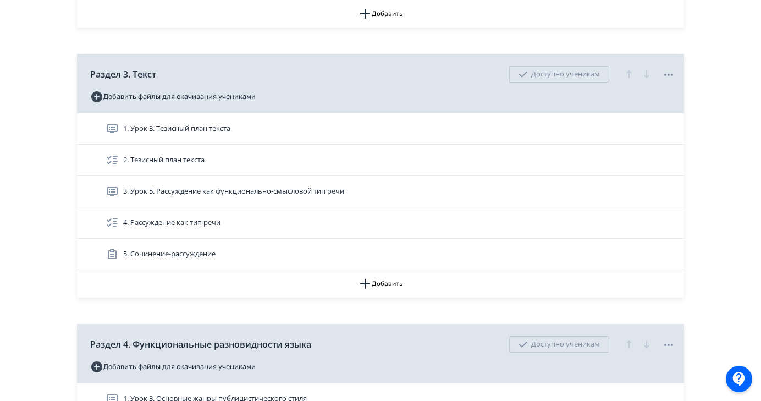
scroll to position [346, 0]
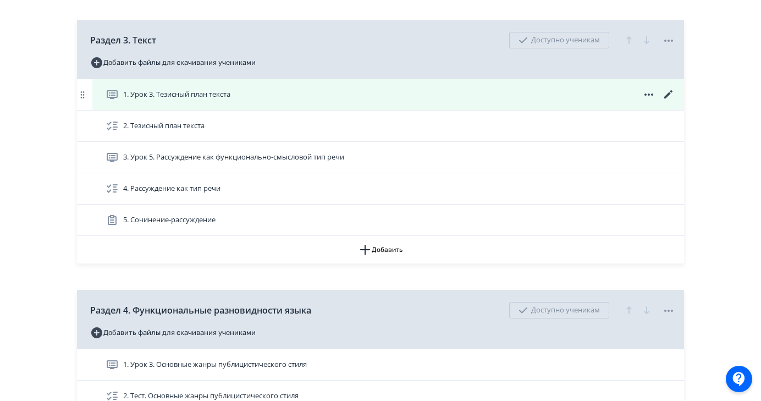
click at [337, 103] on div "1. Урок 3. Тезисный план текста" at bounding box center [387, 94] width 591 height 31
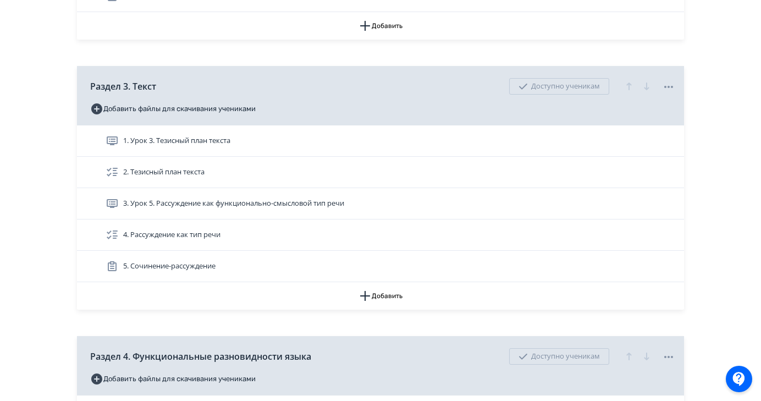
scroll to position [303, 0]
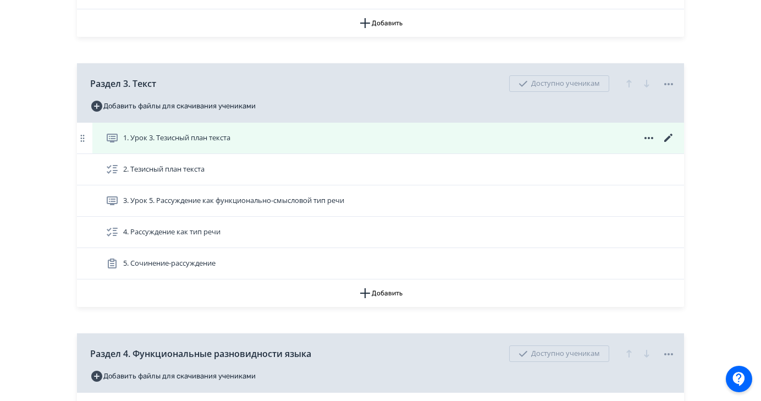
click at [667, 139] on icon at bounding box center [668, 138] width 8 height 8
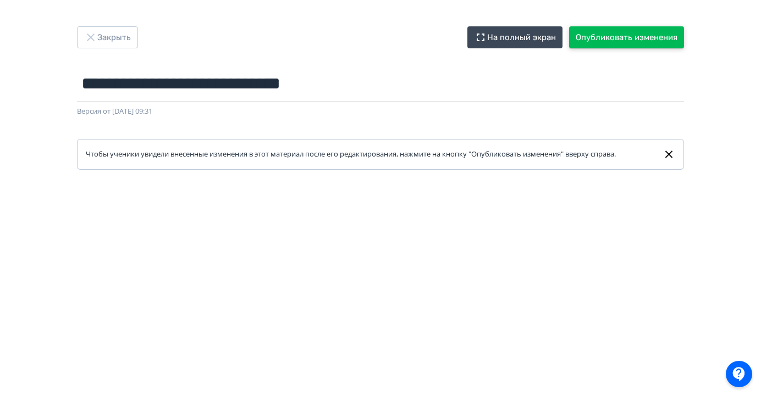
click at [640, 38] on button "Опубликовать изменения" at bounding box center [626, 37] width 115 height 22
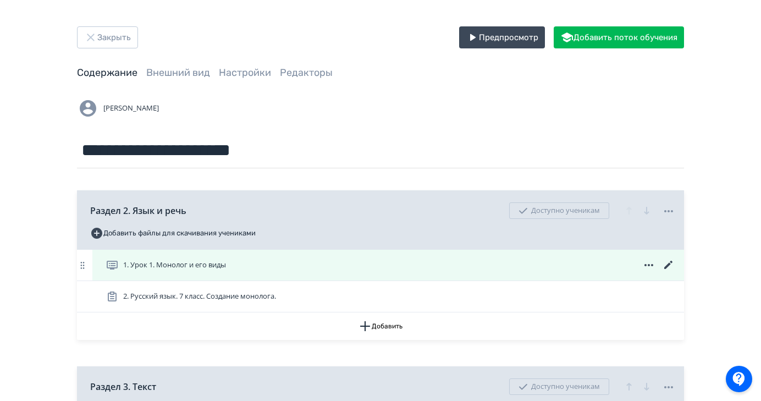
click at [666, 267] on icon at bounding box center [668, 264] width 8 height 8
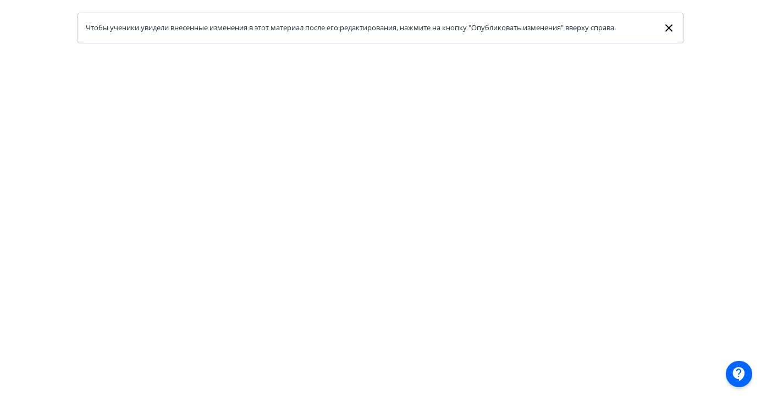
scroll to position [142, 0]
